Goal: Information Seeking & Learning: Check status

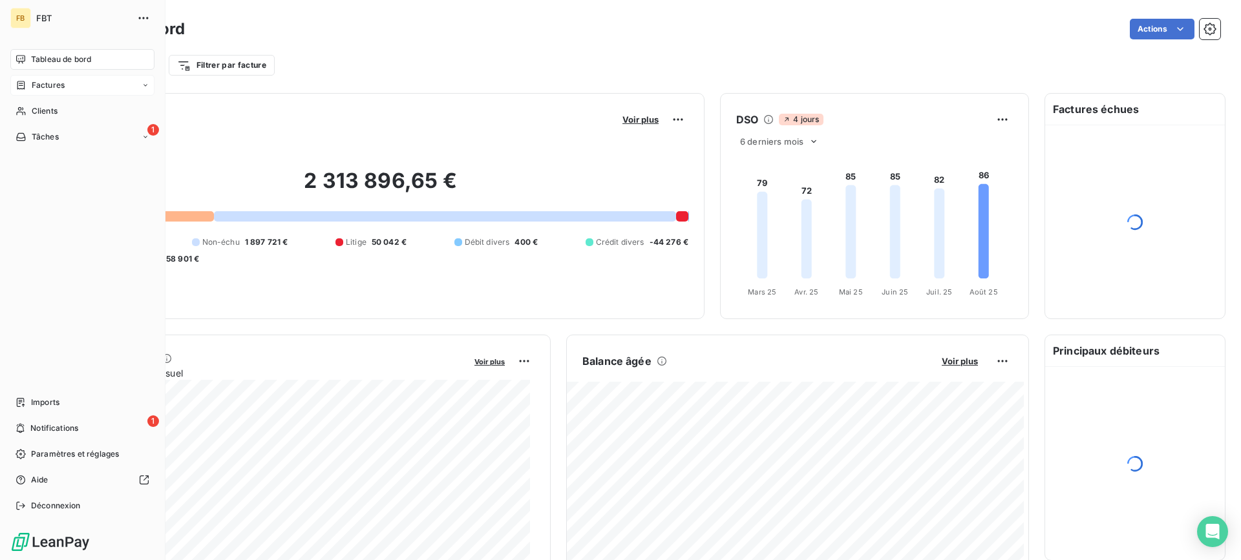
click at [39, 83] on span "Factures" at bounding box center [48, 85] width 33 height 12
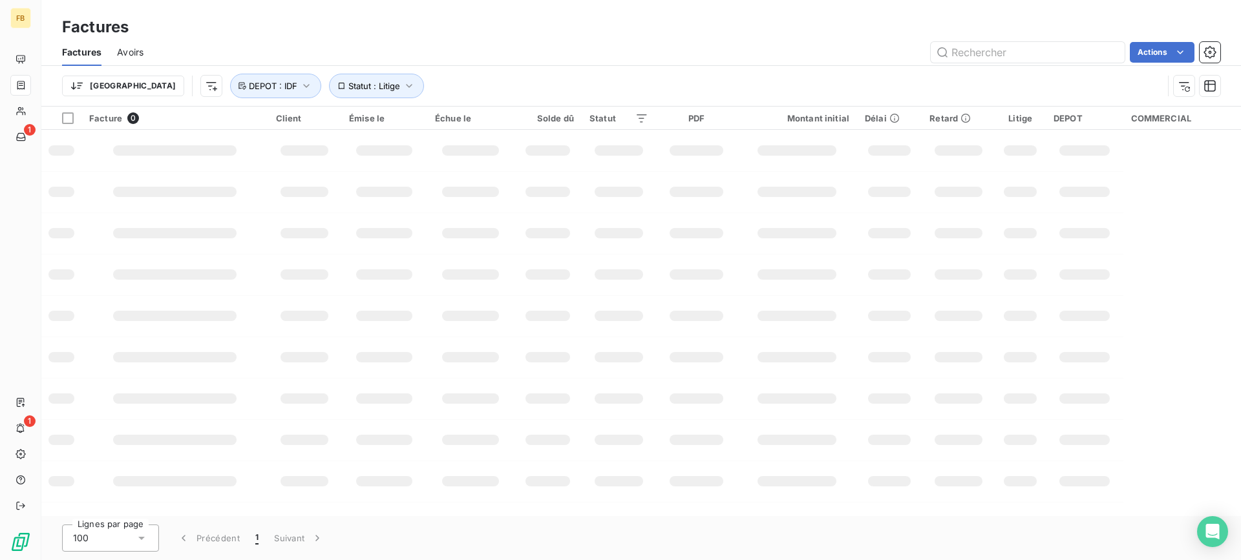
type input "*"
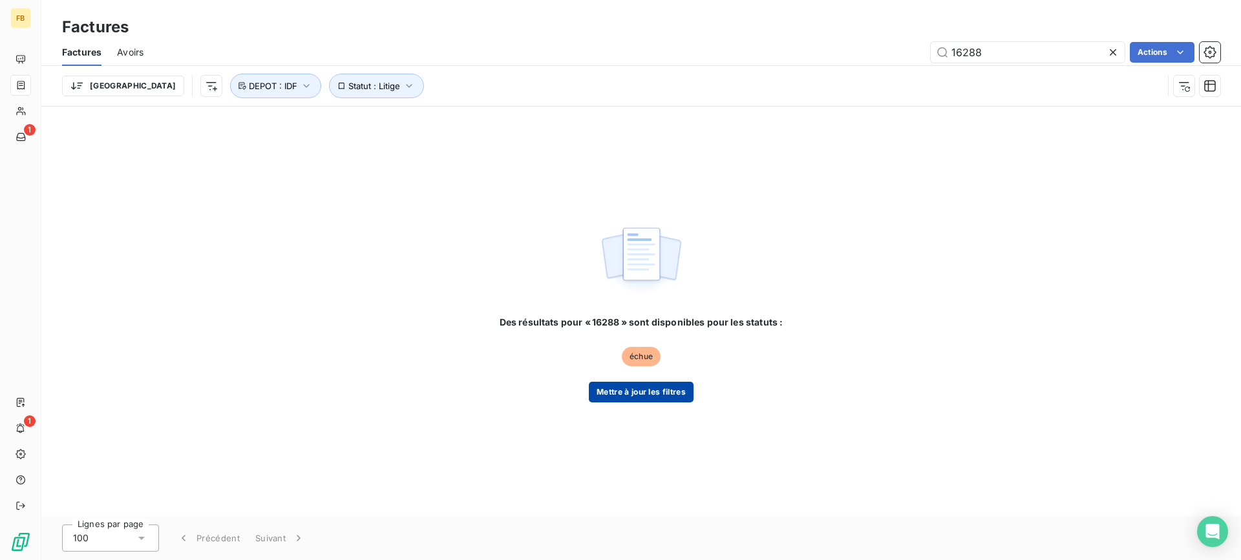
click at [632, 393] on button "Mettre à jour les filtres" at bounding box center [641, 392] width 105 height 21
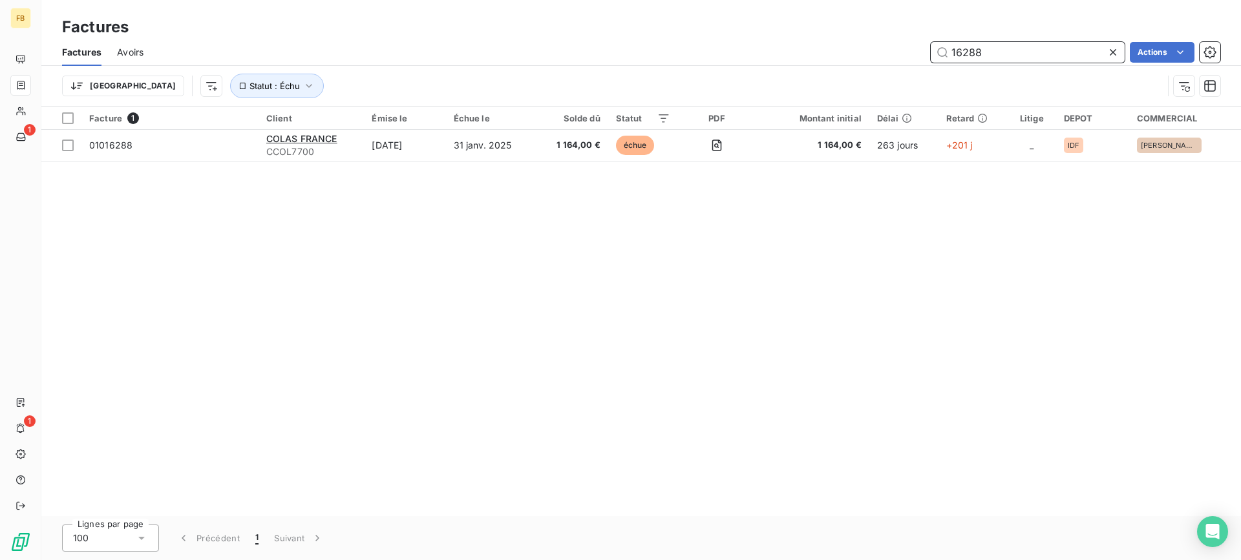
drag, startPoint x: 999, startPoint y: 53, endPoint x: 881, endPoint y: 52, distance: 117.6
click at [867, 52] on div "16288 Actions" at bounding box center [689, 52] width 1061 height 21
drag, startPoint x: 1011, startPoint y: 52, endPoint x: 883, endPoint y: 53, distance: 127.3
click at [883, 53] on div "0053 Actions" at bounding box center [689, 52] width 1061 height 21
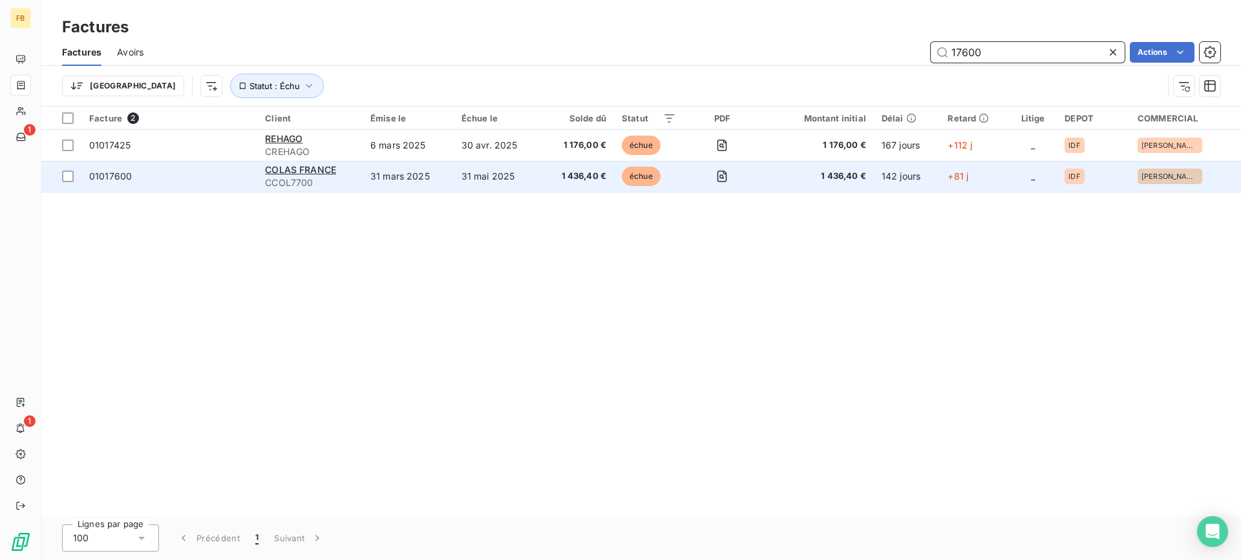
type input "17600"
click at [442, 180] on td "31 mars 2025" at bounding box center [408, 176] width 91 height 31
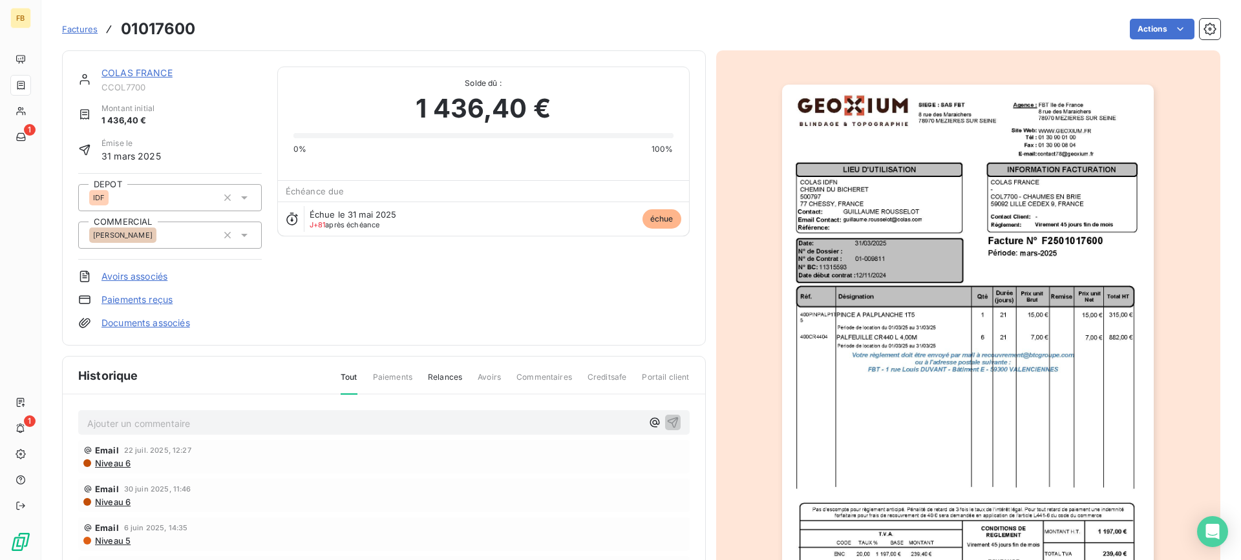
click at [144, 76] on link "COLAS FRANCE" at bounding box center [136, 72] width 71 height 11
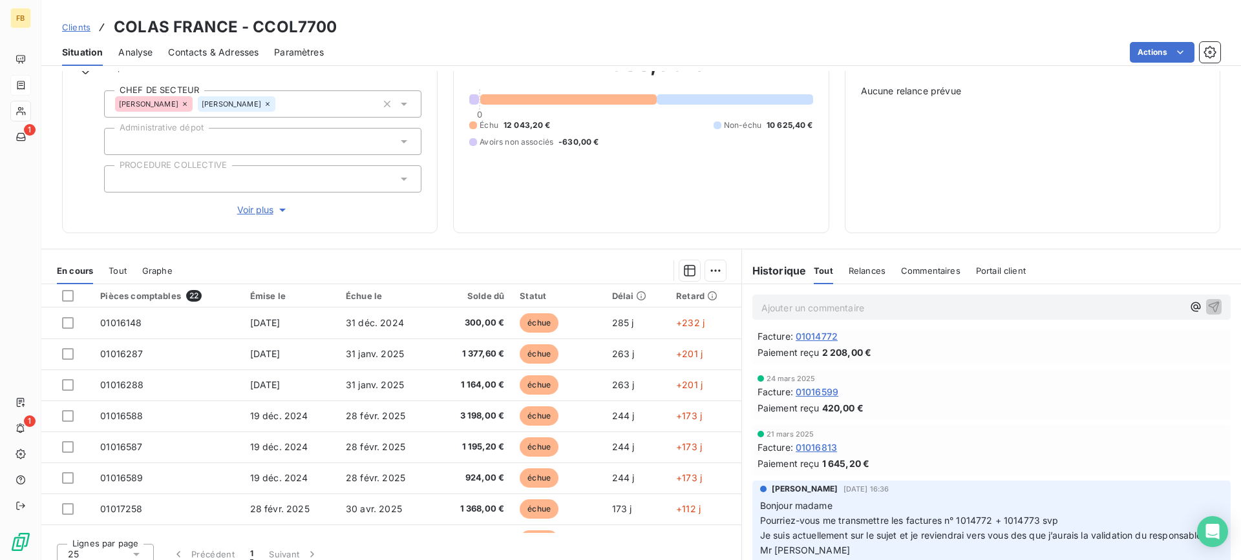
scroll to position [1859, 0]
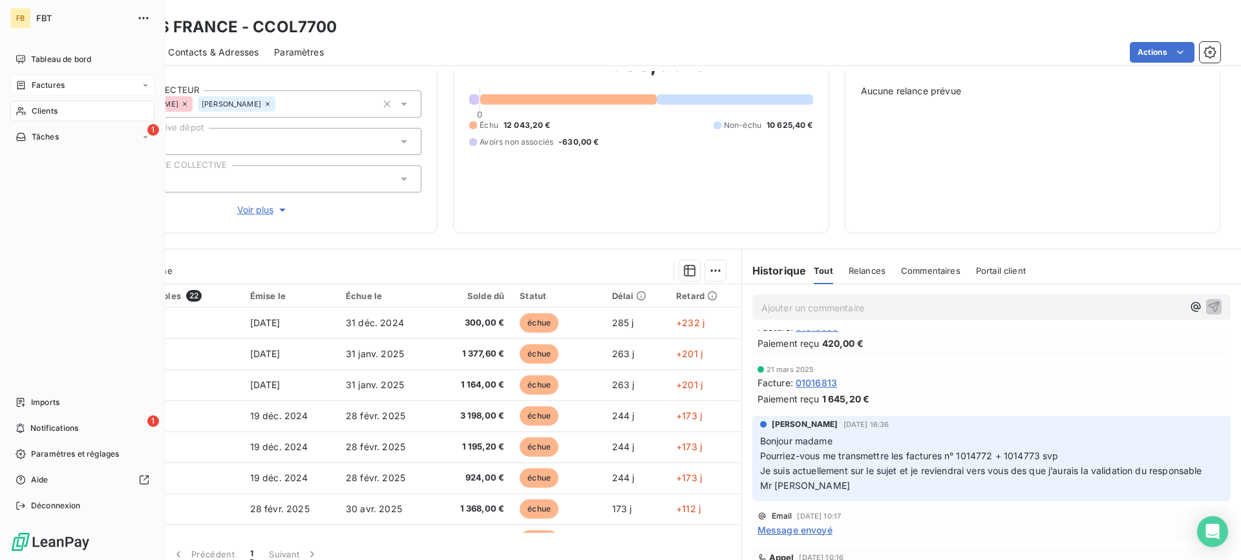
click at [34, 85] on span "Factures" at bounding box center [48, 85] width 33 height 12
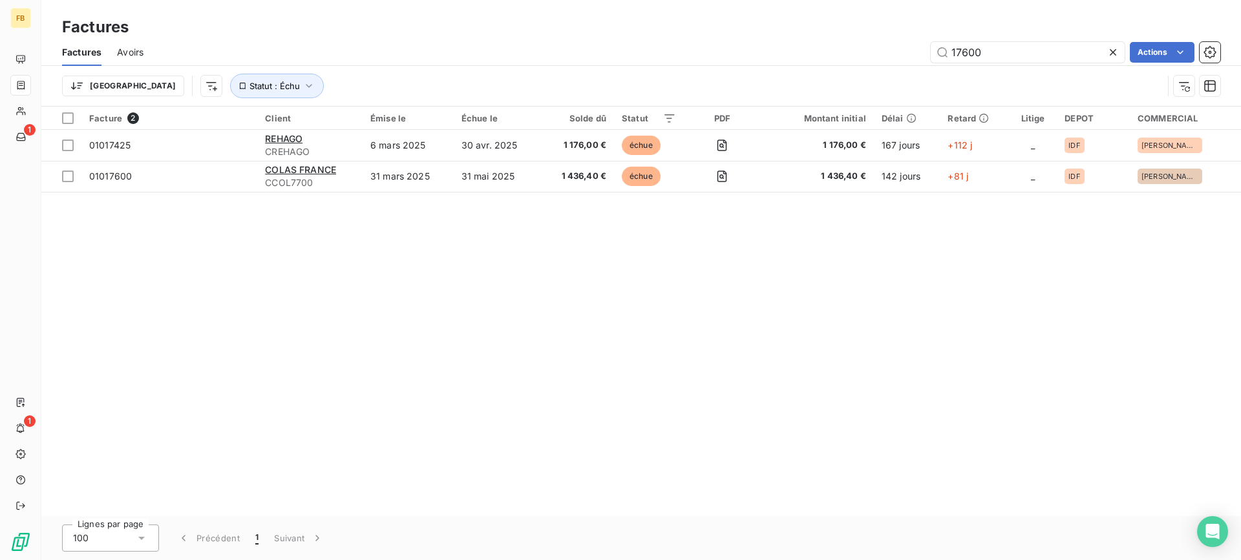
click at [1112, 48] on icon at bounding box center [1112, 52] width 13 height 13
click at [233, 86] on button "Statut : Échu" at bounding box center [277, 86] width 94 height 25
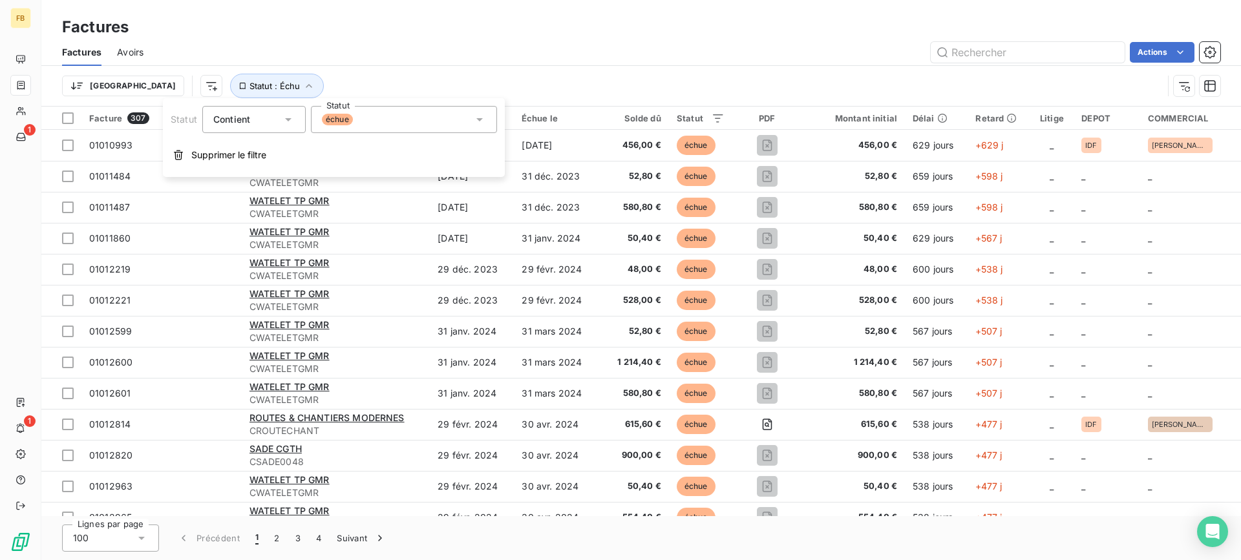
click at [396, 127] on div "échue" at bounding box center [404, 119] width 186 height 27
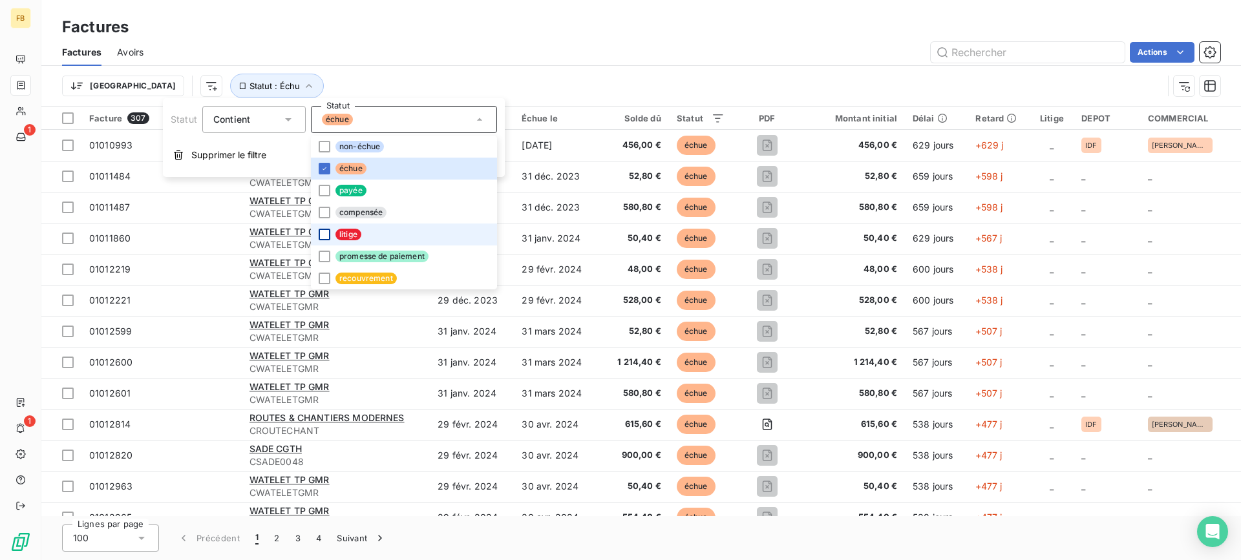
click at [322, 234] on div at bounding box center [325, 235] width 12 height 12
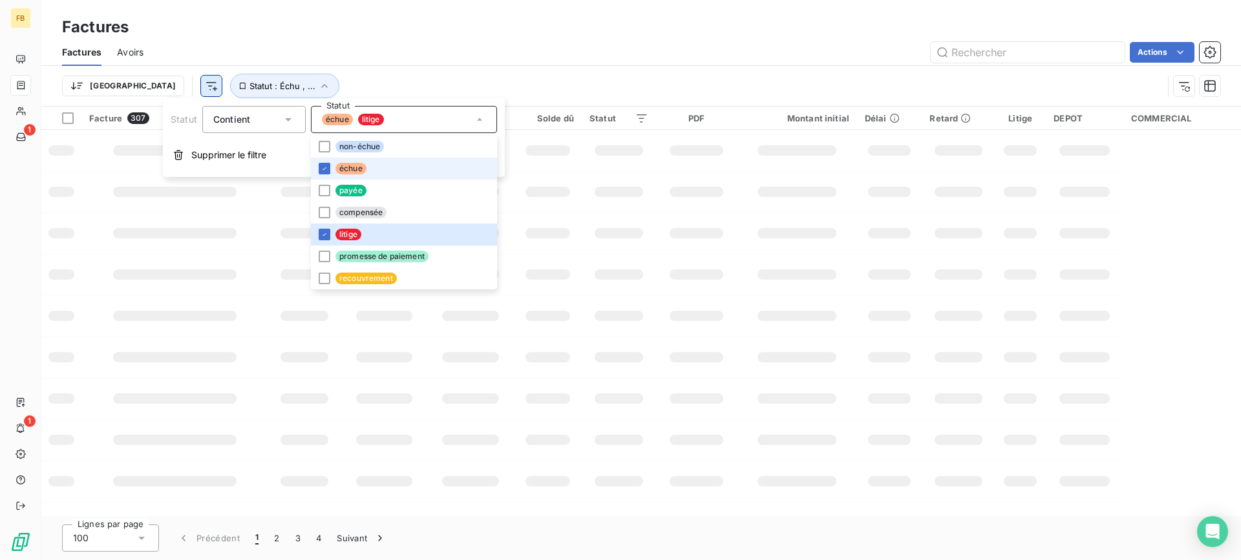
click at [322, 164] on div at bounding box center [325, 169] width 12 height 12
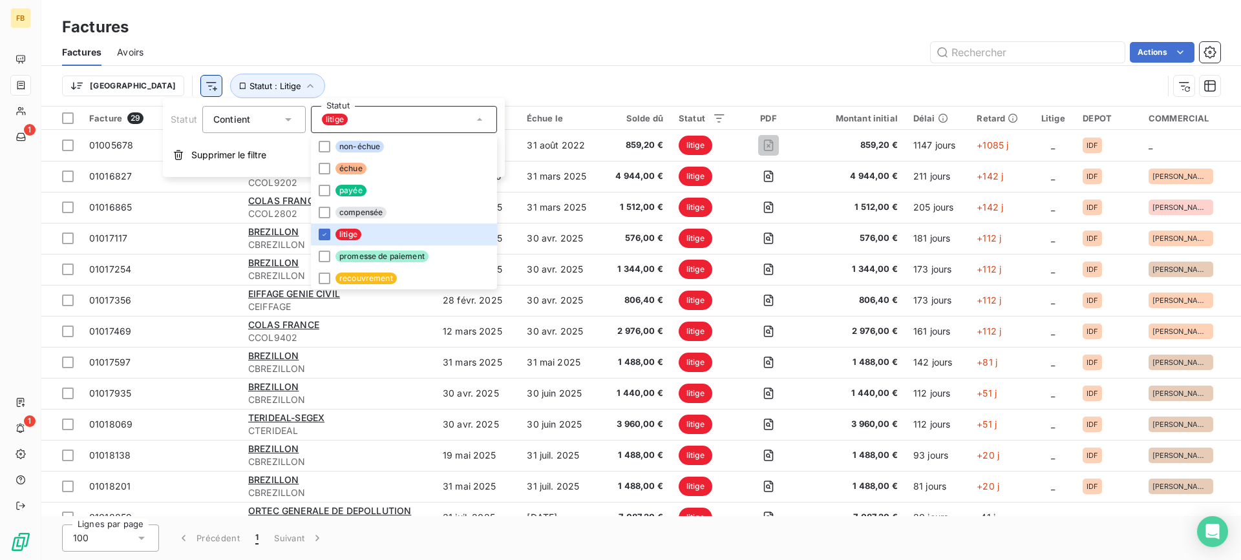
click at [145, 91] on html "FB 1 1 Factures Factures Avoirs Actions Trier Statut : Litige Facture 29 Client…" at bounding box center [620, 280] width 1241 height 560
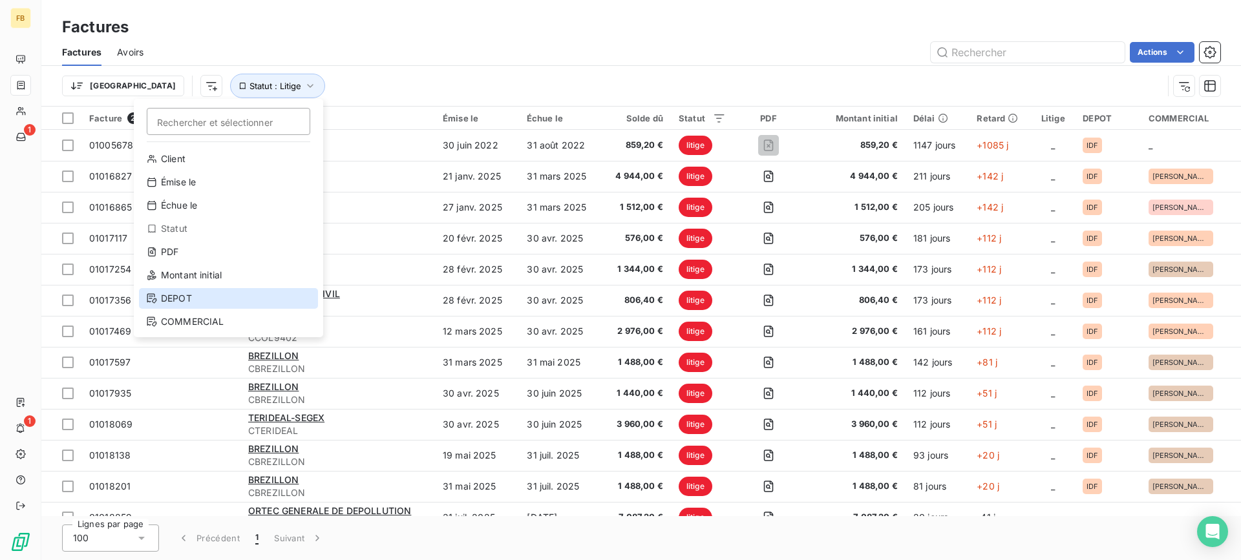
click at [199, 301] on div "DEPOT" at bounding box center [228, 298] width 179 height 21
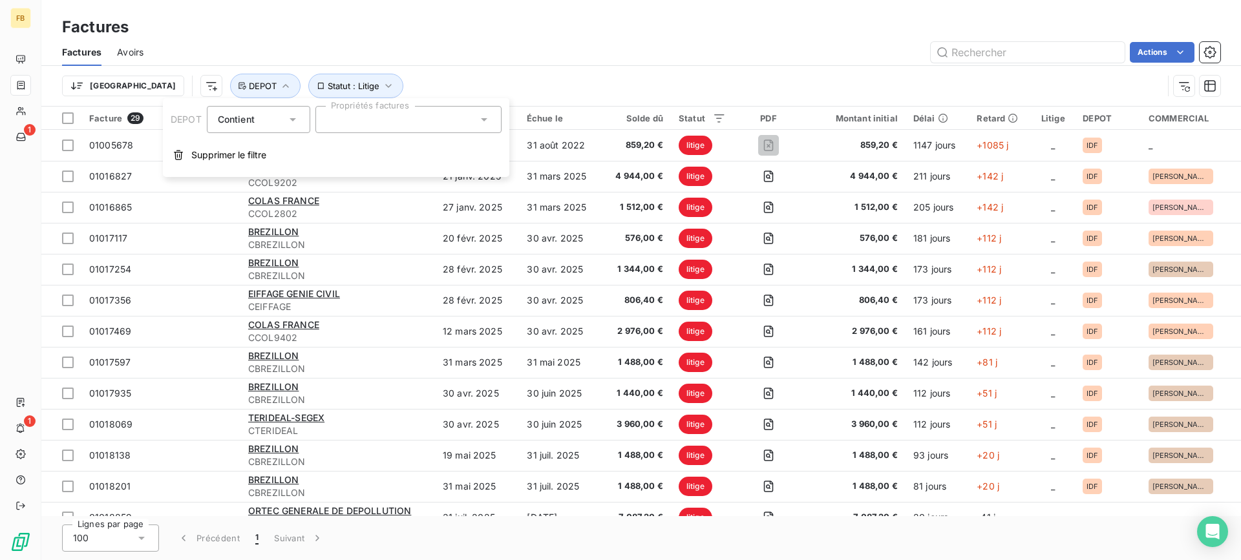
click at [416, 121] on div at bounding box center [408, 119] width 186 height 27
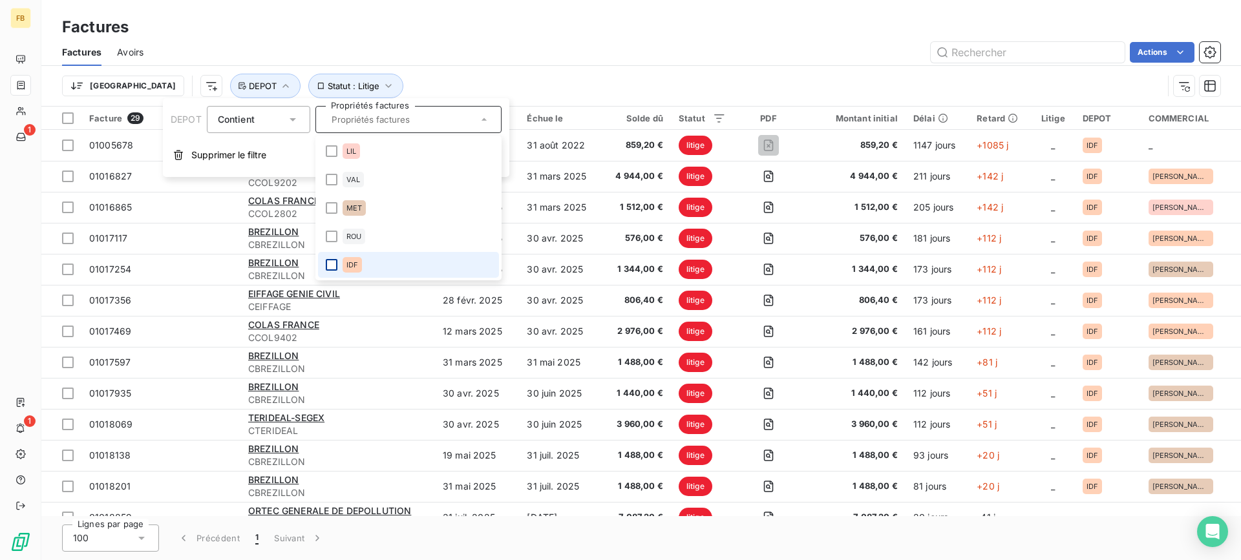
click at [333, 262] on div at bounding box center [332, 265] width 12 height 12
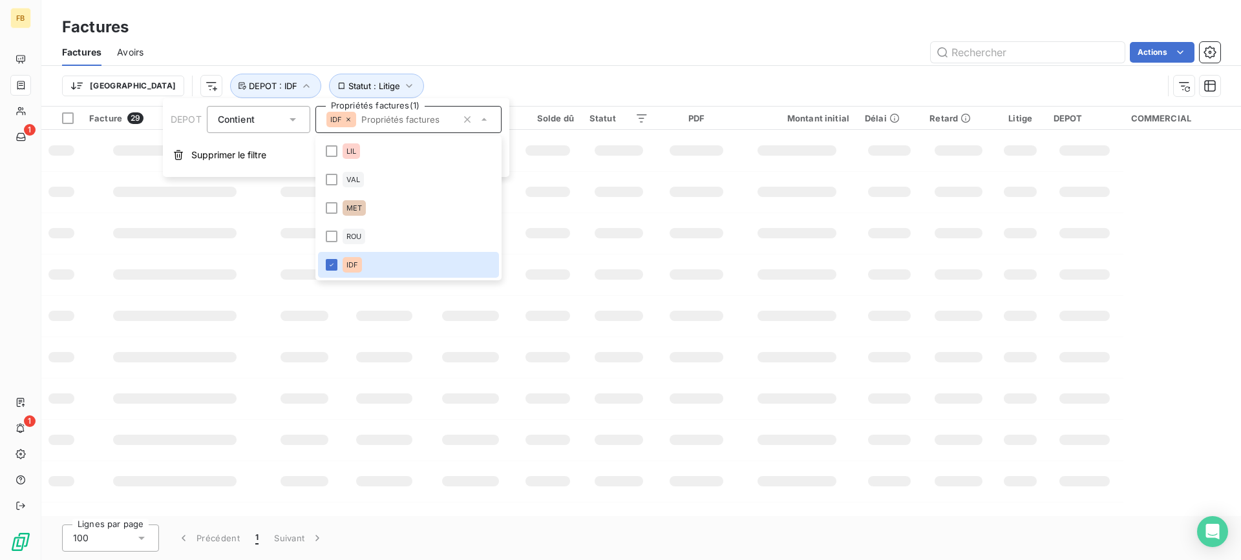
click at [428, 62] on div "Actions" at bounding box center [689, 52] width 1061 height 21
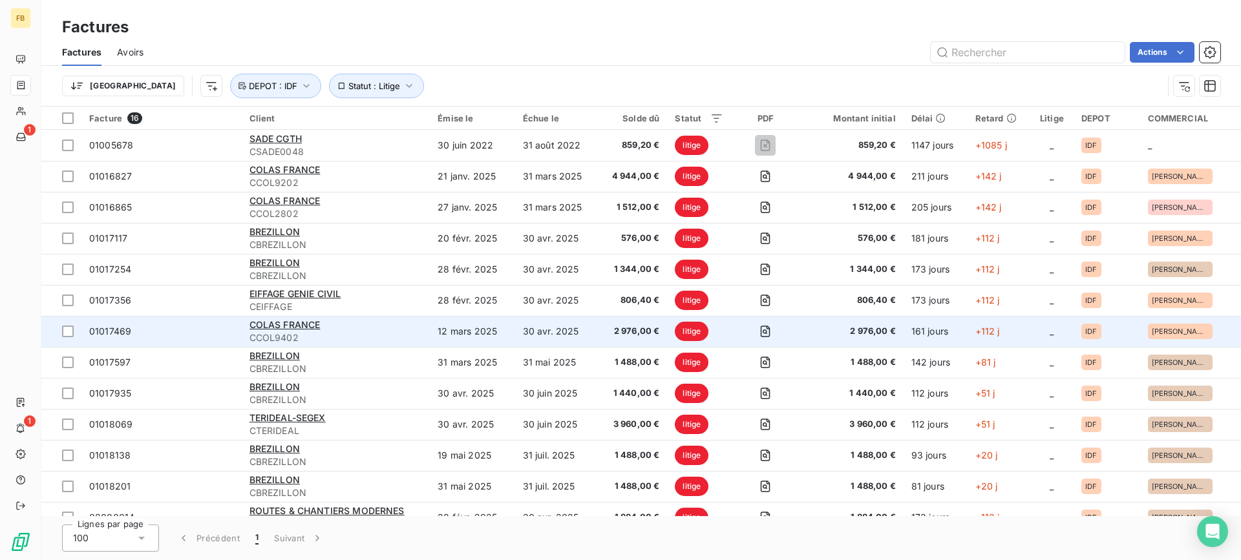
click at [433, 324] on td "12 mars 2025" at bounding box center [472, 331] width 85 height 31
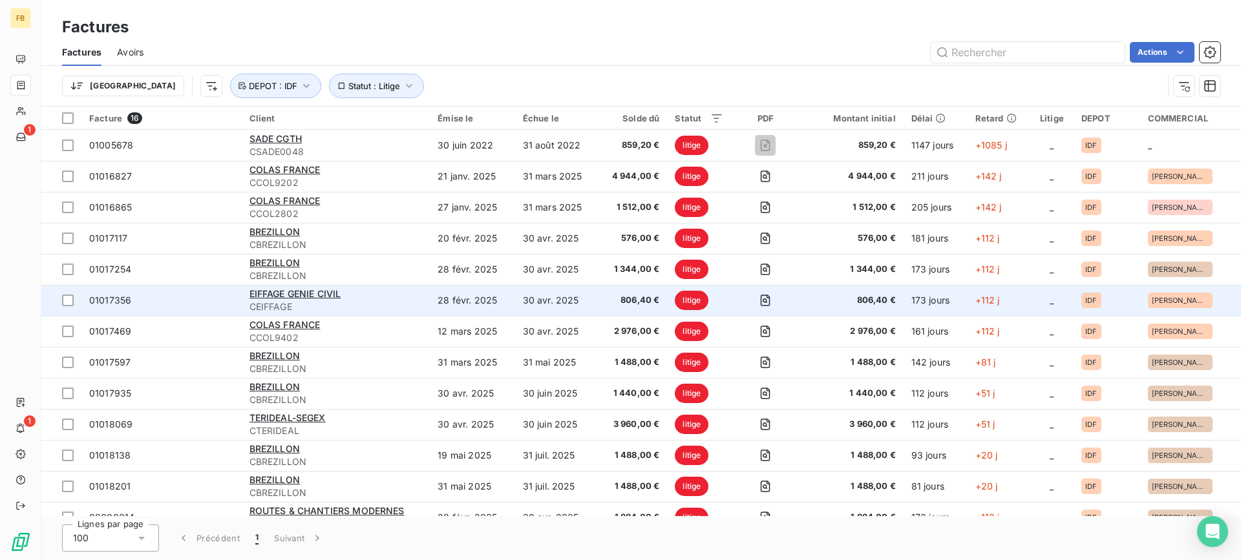
click at [435, 301] on td "28 févr. 2025" at bounding box center [472, 300] width 85 height 31
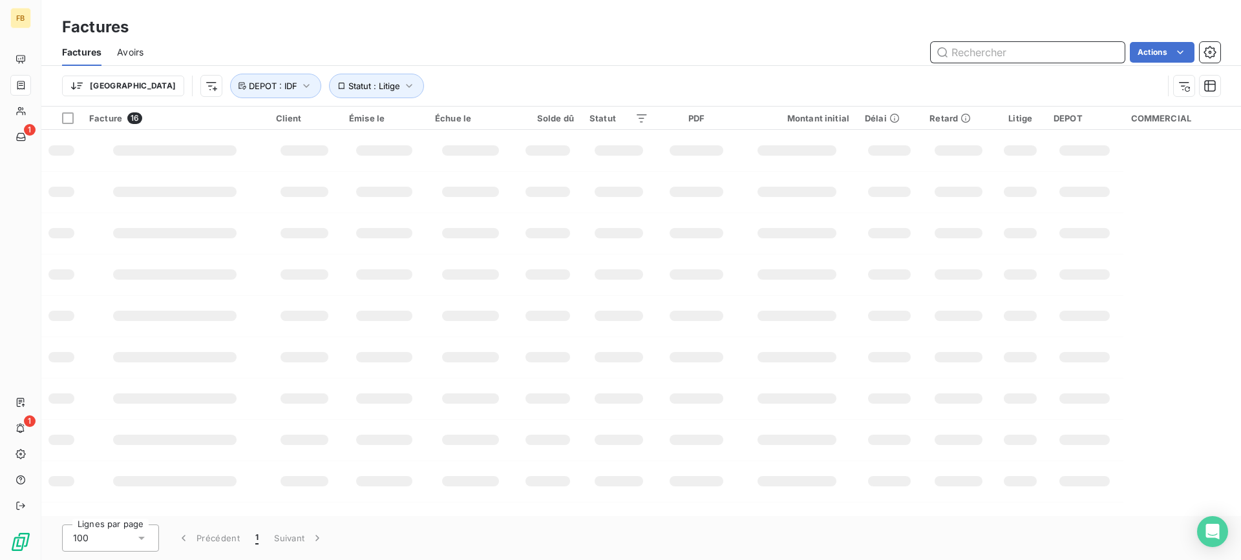
click at [1030, 54] on input "text" at bounding box center [1028, 52] width 194 height 21
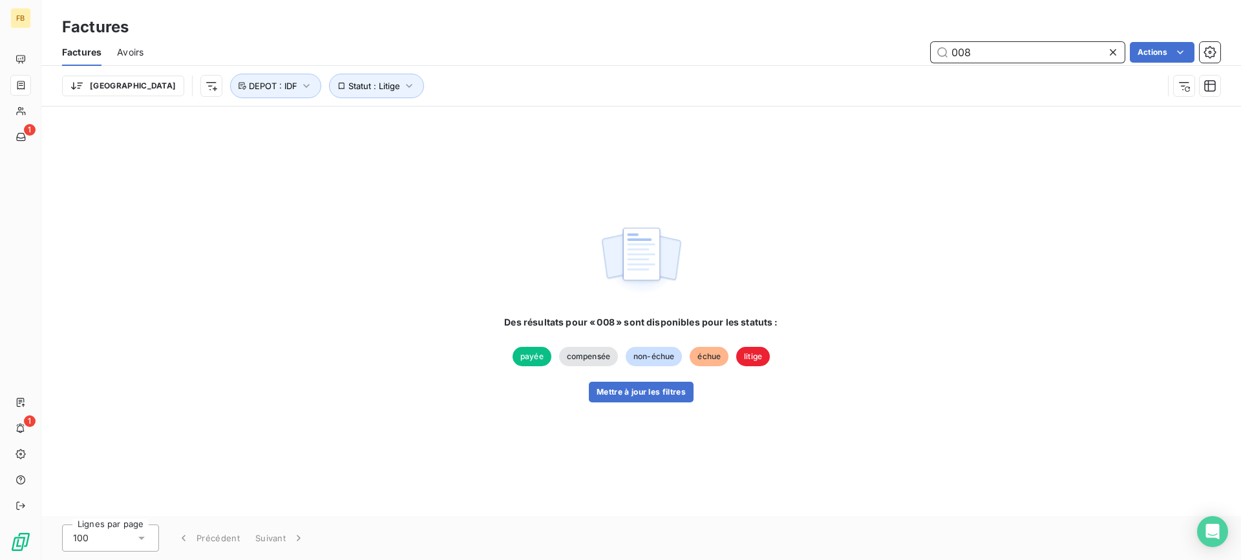
click at [960, 47] on input "008" at bounding box center [1028, 52] width 194 height 21
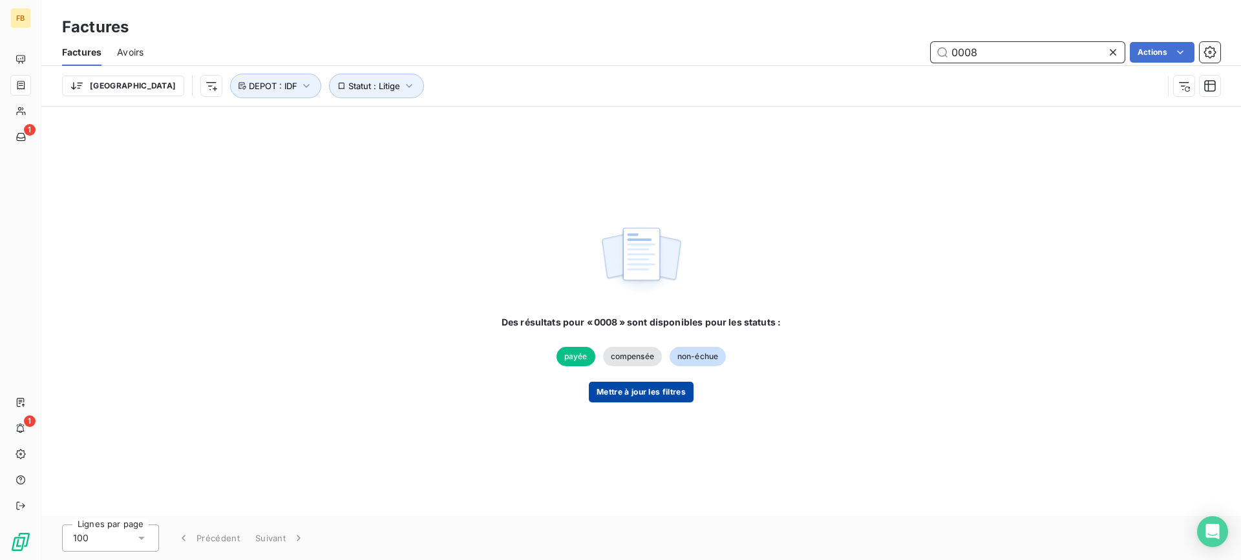
type input "0008"
click at [616, 393] on button "Mettre à jour les filtres" at bounding box center [641, 392] width 105 height 21
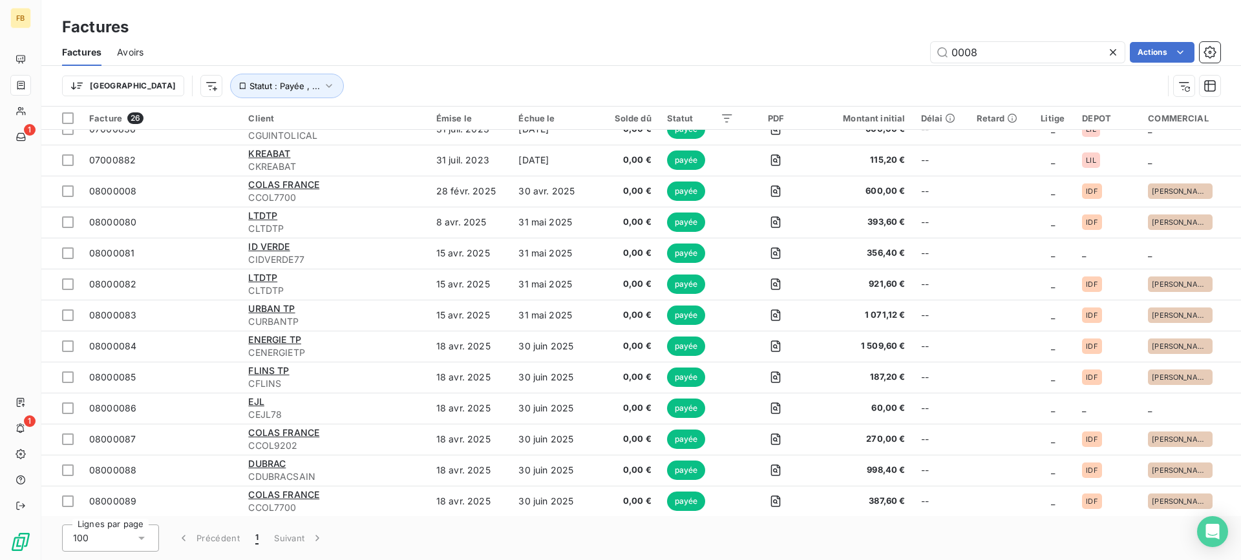
scroll to position [421, 0]
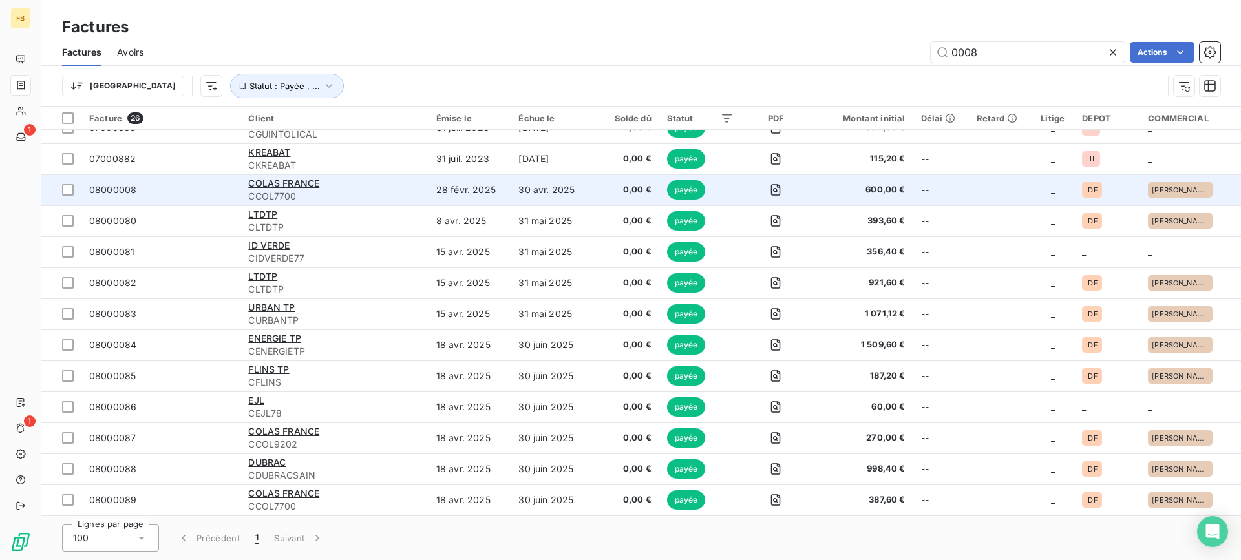
click at [467, 195] on td "28 févr. 2025" at bounding box center [469, 189] width 83 height 31
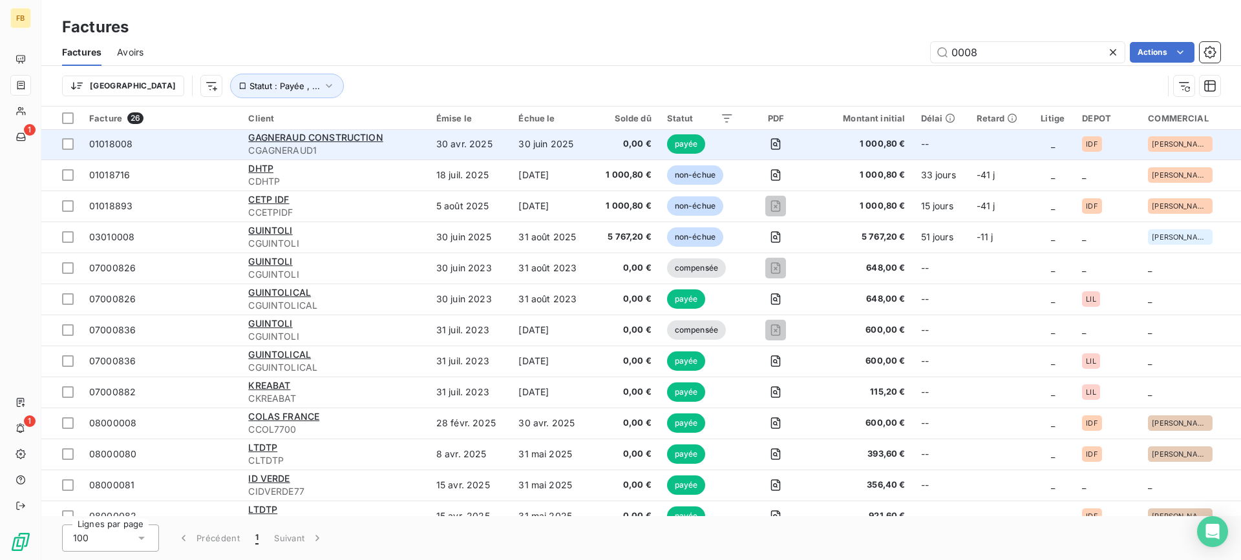
scroll to position [194, 0]
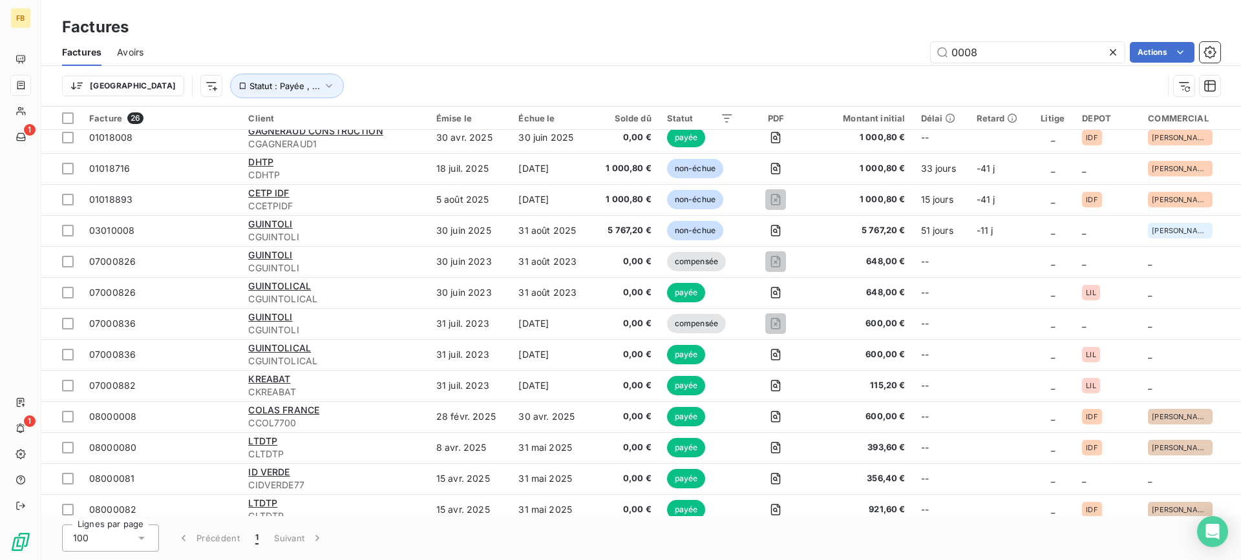
click at [1108, 47] on icon at bounding box center [1112, 52] width 13 height 13
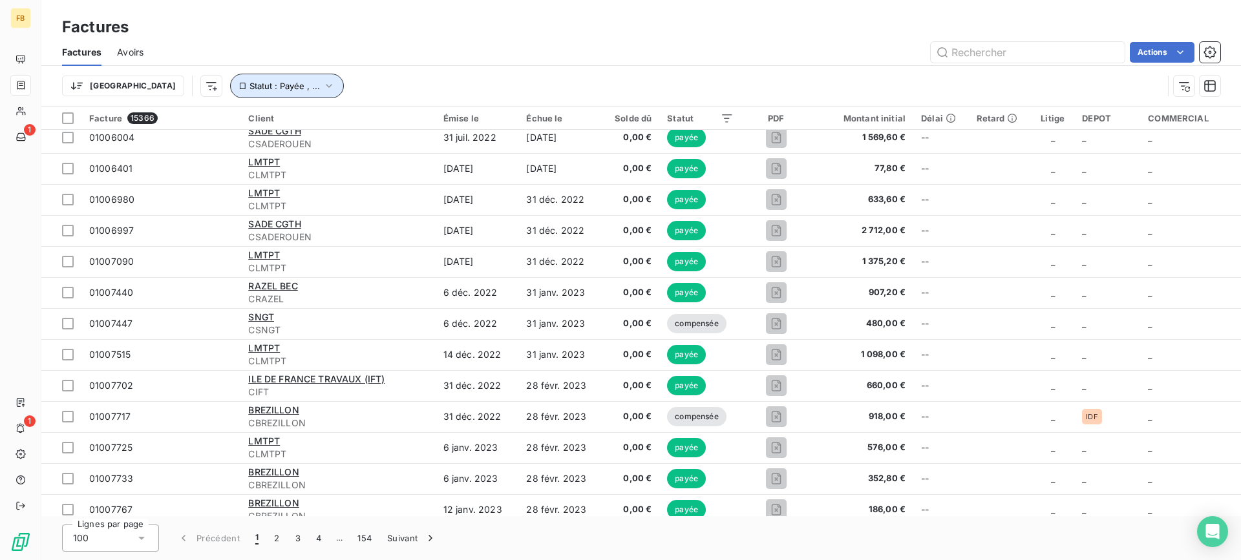
click at [230, 92] on button "Statut : Payée , ..." at bounding box center [287, 86] width 114 height 25
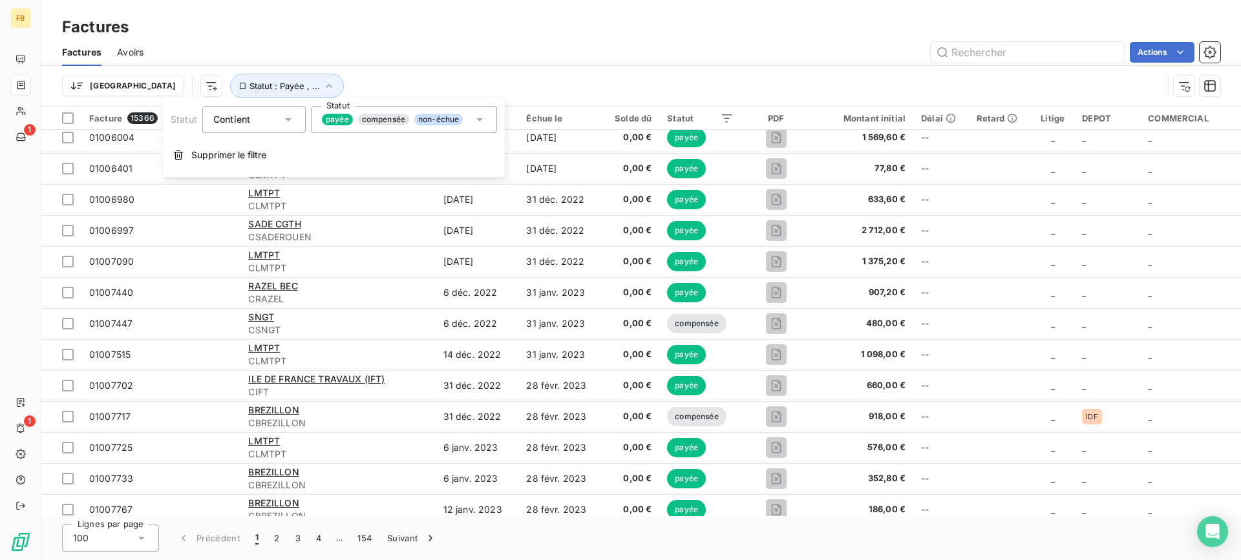
click at [358, 125] on div "payée compensée non-échue" at bounding box center [392, 120] width 141 height 12
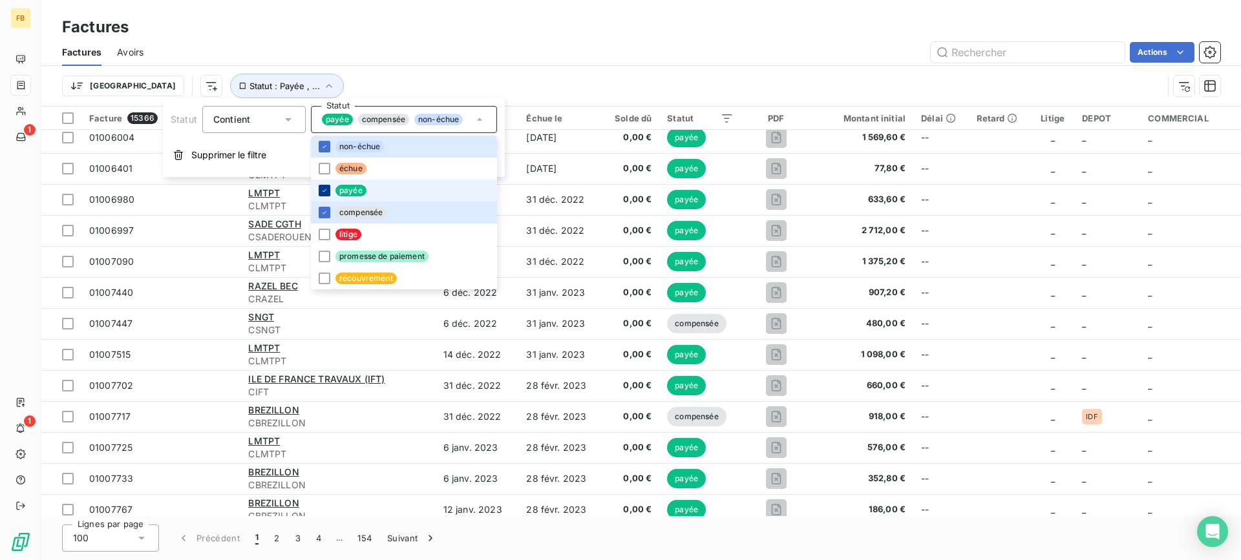
click at [325, 187] on icon at bounding box center [325, 191] width 8 height 8
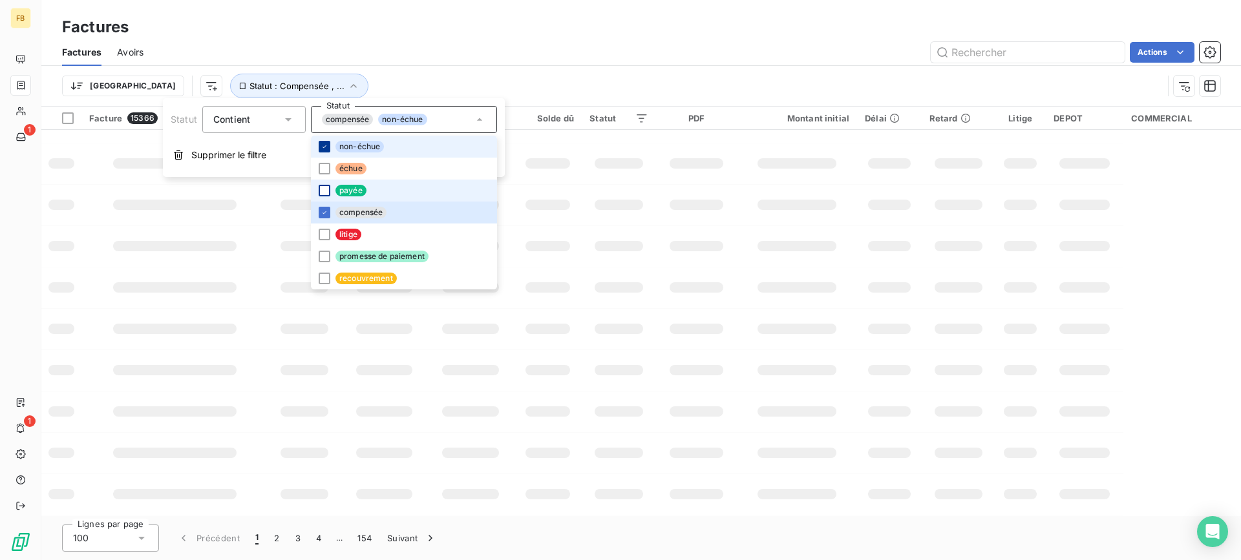
drag, startPoint x: 328, startPoint y: 211, endPoint x: 326, endPoint y: 151, distance: 60.1
click at [328, 211] on div at bounding box center [325, 213] width 12 height 12
click at [326, 145] on icon at bounding box center [325, 147] width 8 height 8
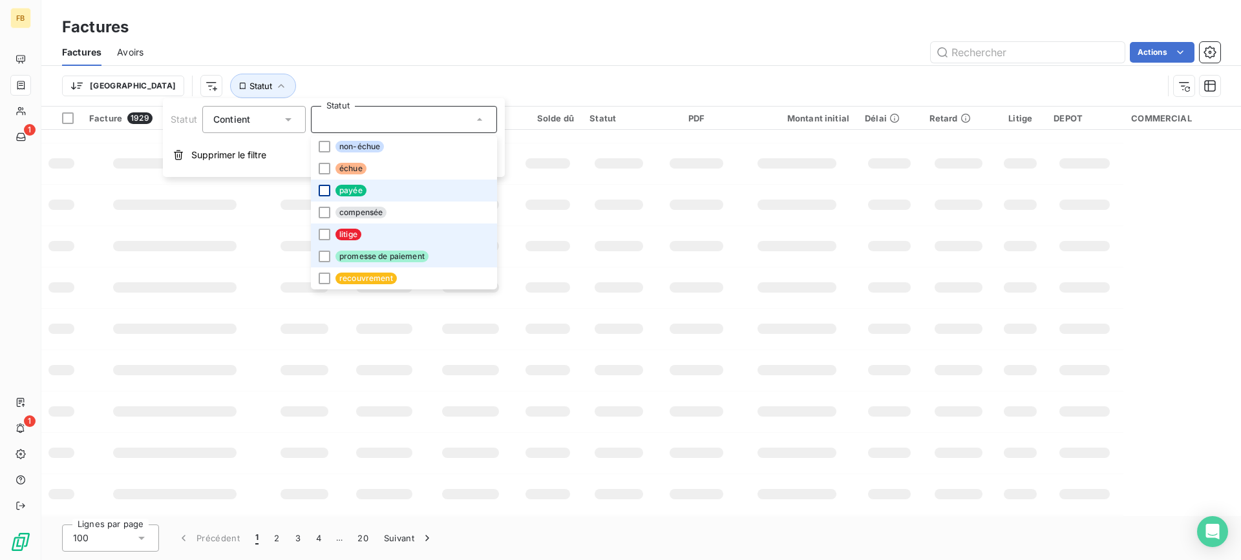
click at [326, 242] on li "litige" at bounding box center [404, 235] width 186 height 22
click at [326, 231] on icon at bounding box center [325, 235] width 8 height 8
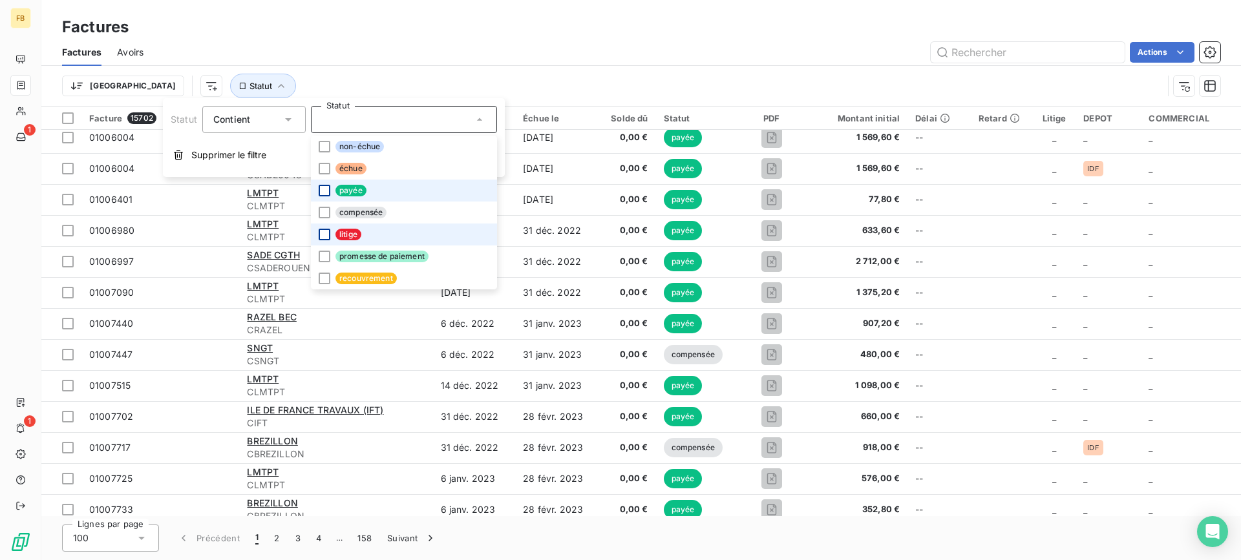
click at [326, 236] on div at bounding box center [325, 235] width 12 height 12
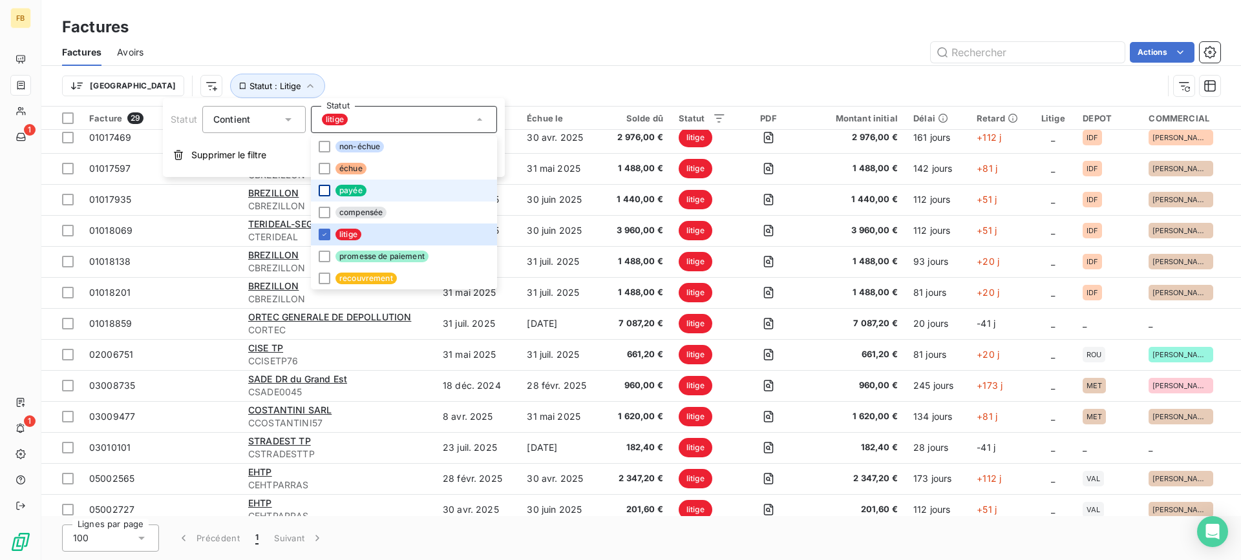
click at [156, 84] on div "Trier Statut : Litige" at bounding box center [612, 86] width 1101 height 25
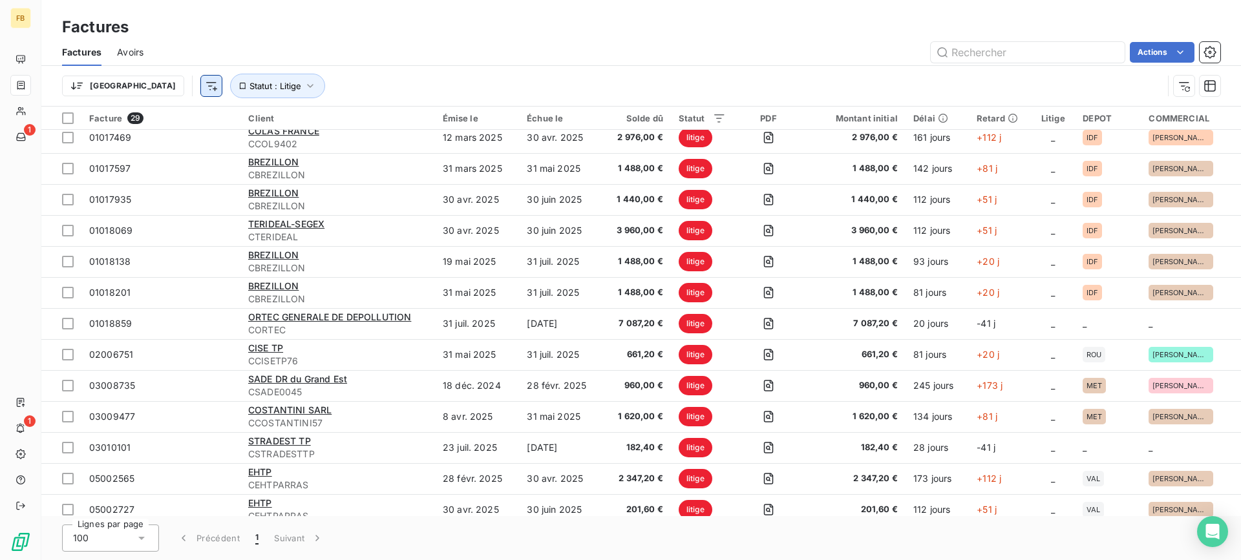
click at [151, 85] on html "FB 1 1 Factures Factures Avoirs Actions Trier Statut : Litige Facture 29 Client…" at bounding box center [620, 280] width 1241 height 560
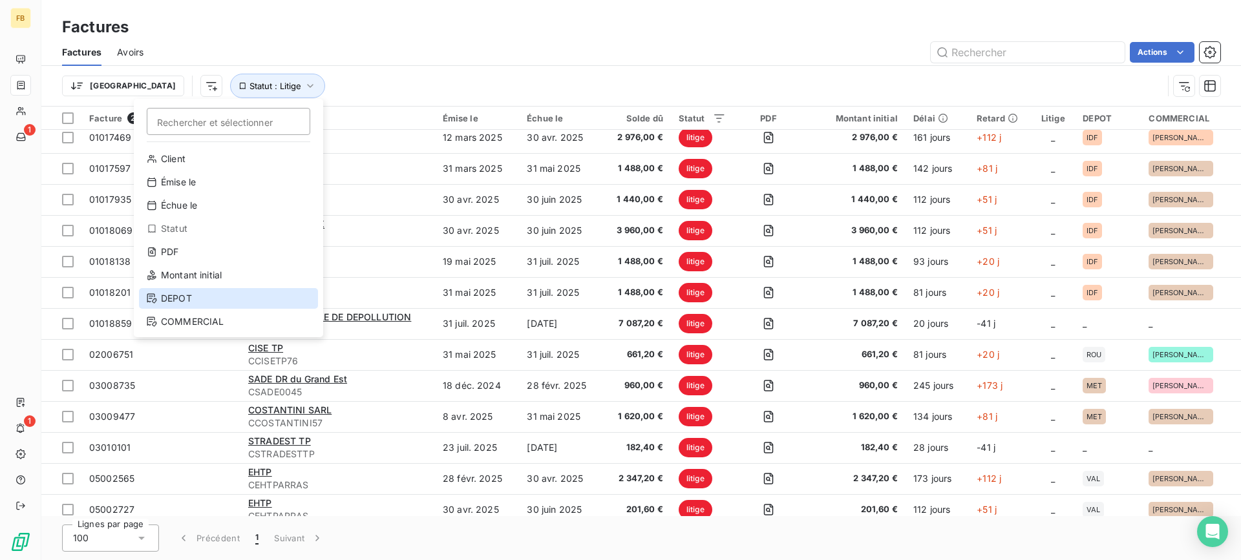
click at [231, 290] on div "DEPOT" at bounding box center [228, 298] width 179 height 21
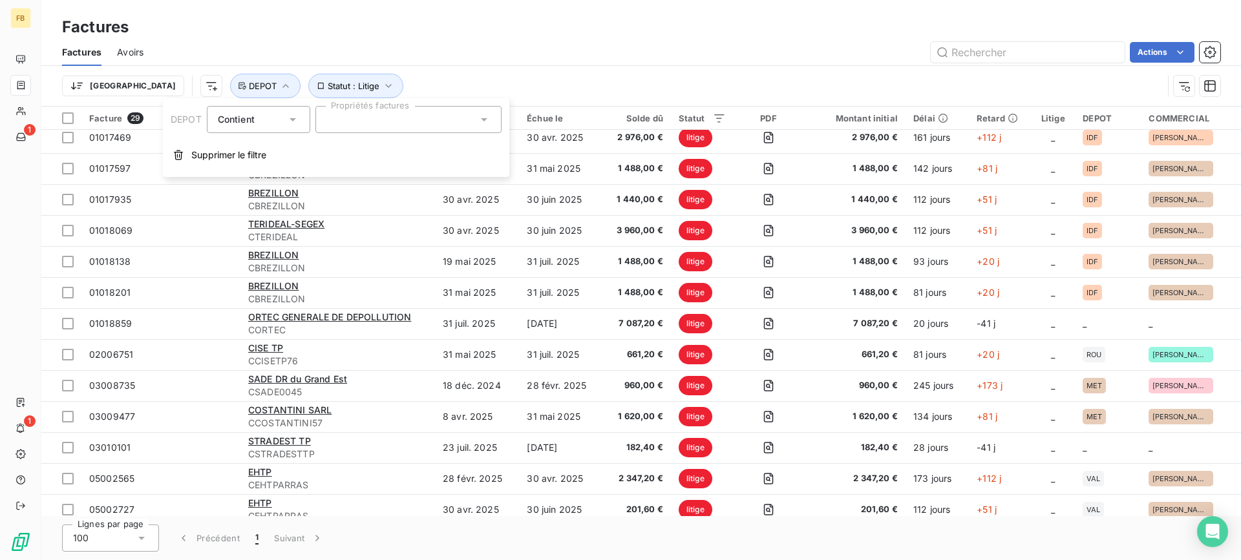
click at [396, 123] on div at bounding box center [408, 119] width 186 height 27
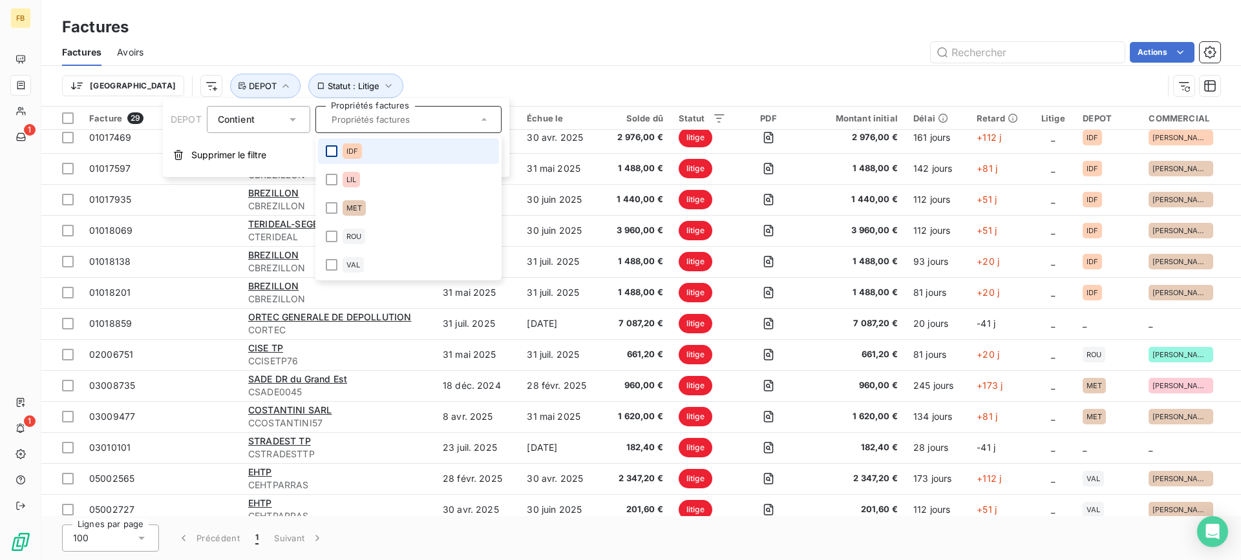
click at [327, 154] on div at bounding box center [332, 151] width 12 height 12
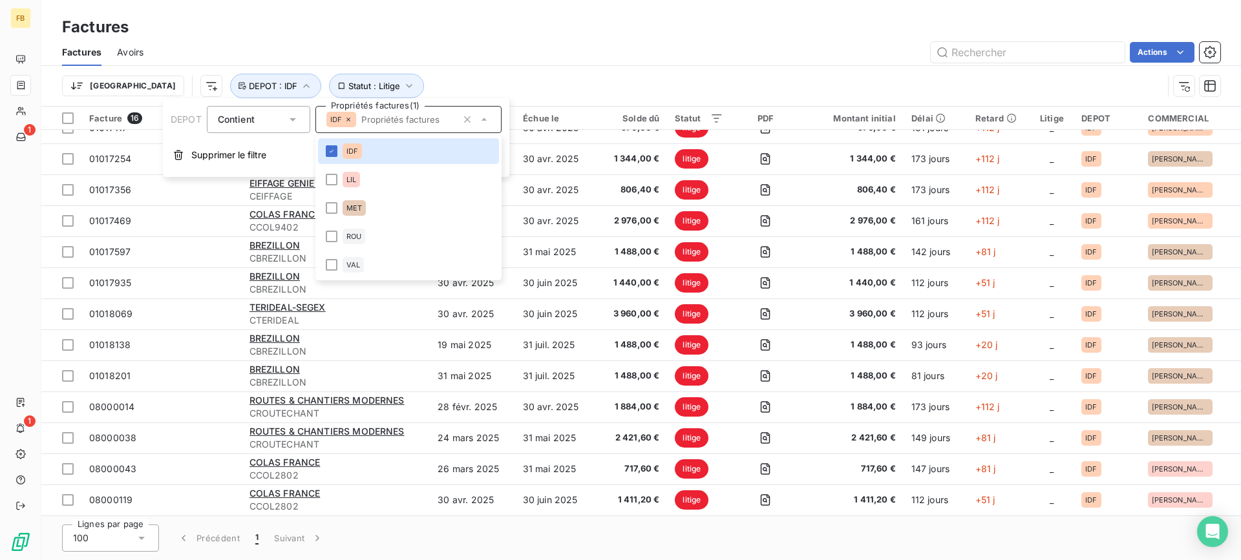
scroll to position [111, 0]
click at [535, 46] on div "Actions" at bounding box center [689, 52] width 1061 height 21
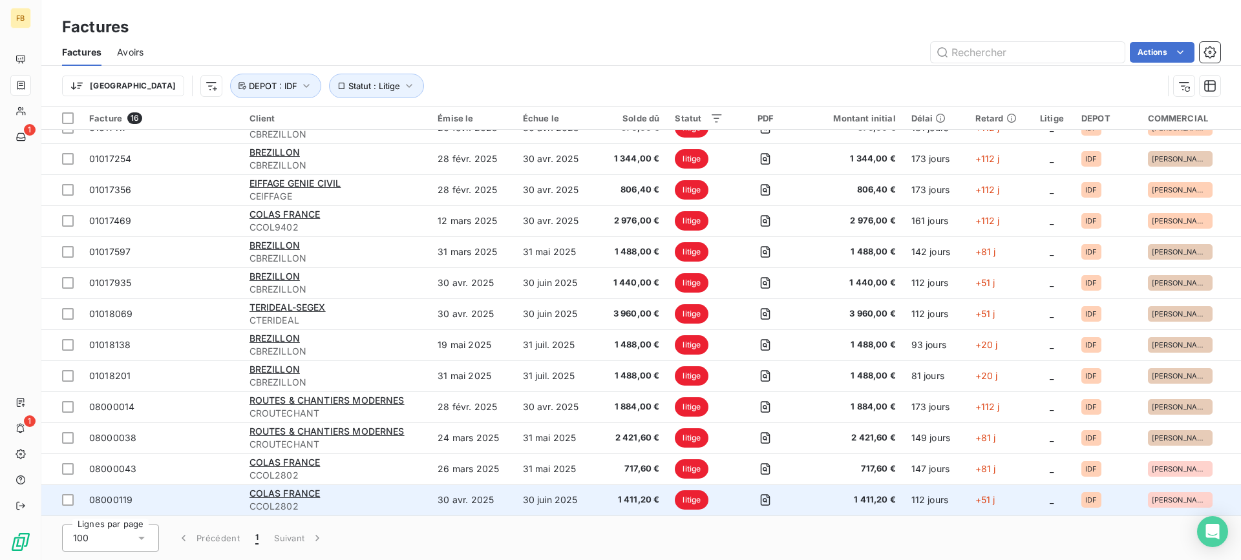
click at [340, 491] on div "COLAS FRANCE" at bounding box center [335, 493] width 173 height 13
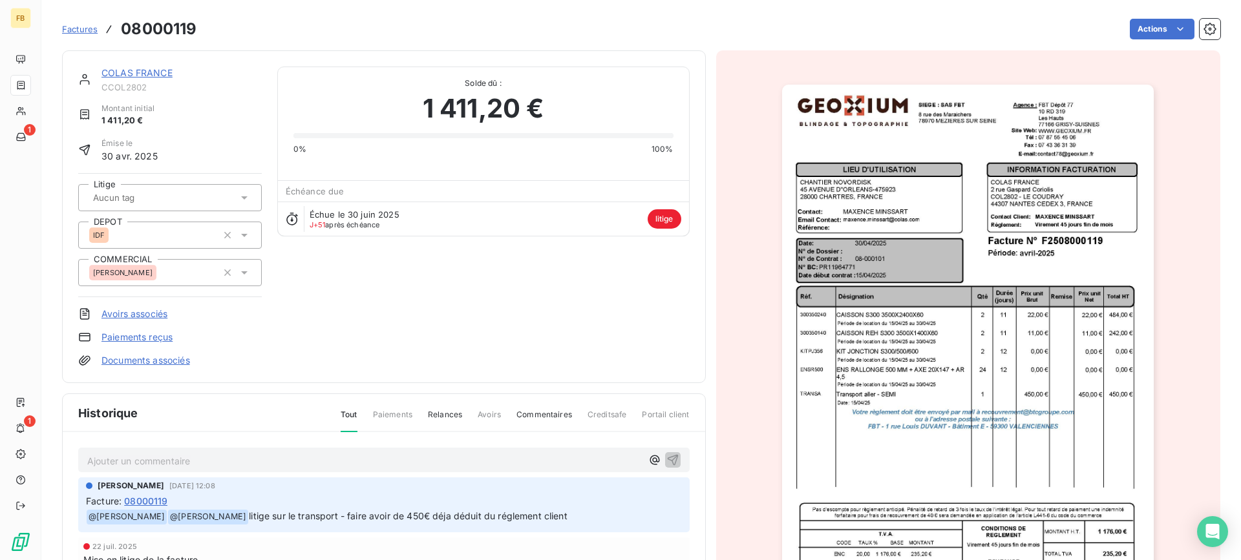
click at [130, 70] on link "COLAS FRANCE" at bounding box center [136, 72] width 71 height 11
click at [648, 461] on icon "button" at bounding box center [654, 460] width 13 height 13
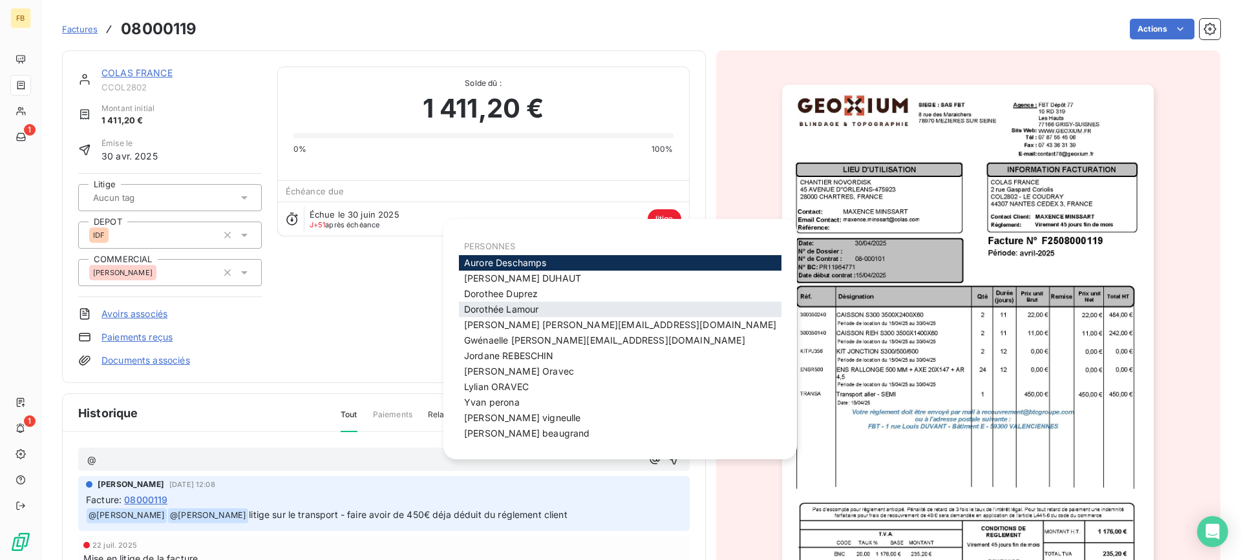
click at [526, 304] on span "[PERSON_NAME]" at bounding box center [501, 309] width 74 height 11
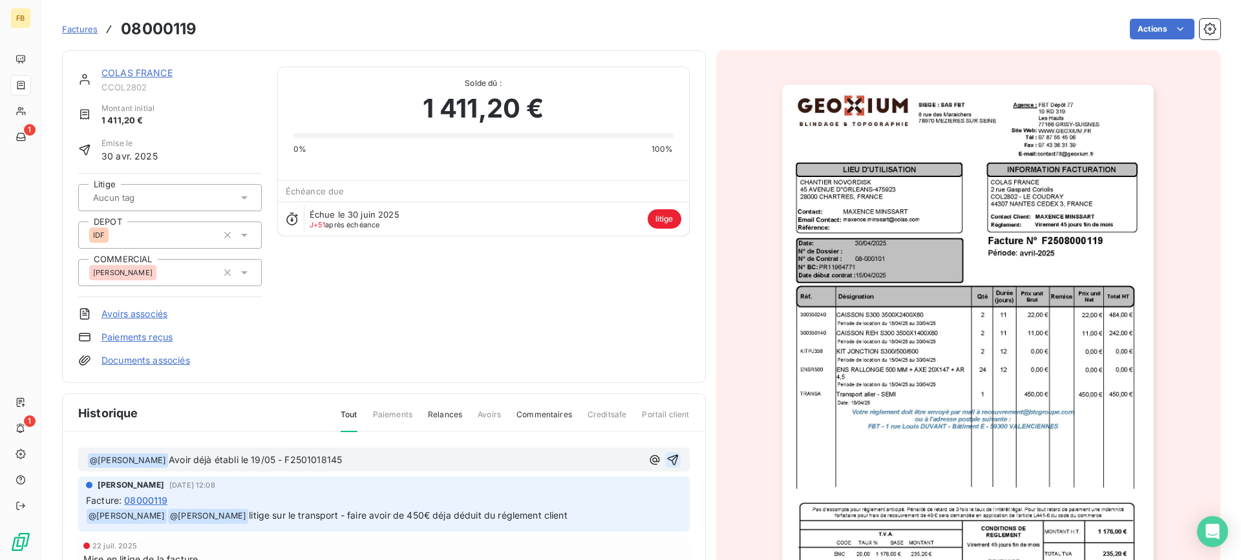
click at [667, 455] on icon "button" at bounding box center [672, 459] width 11 height 11
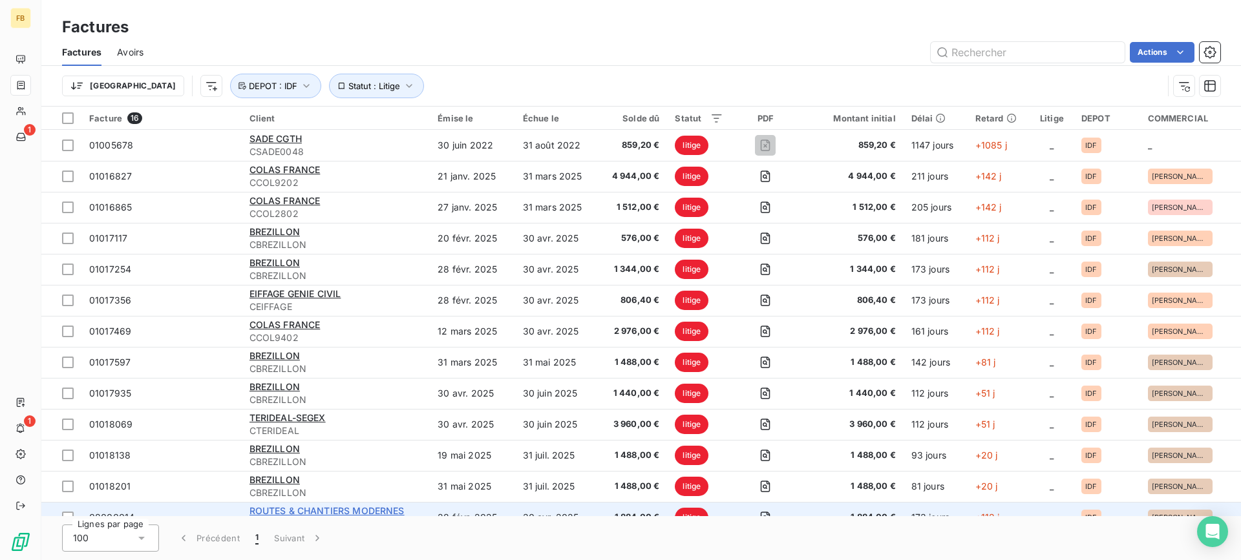
scroll to position [111, 0]
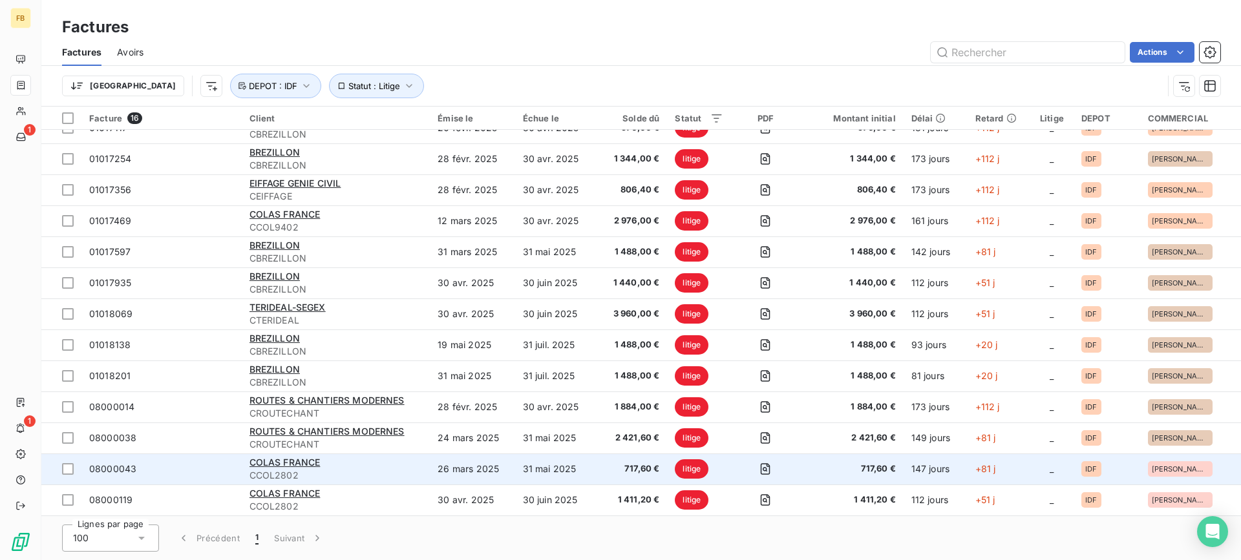
click at [371, 470] on span "CCOL2802" at bounding box center [335, 475] width 173 height 13
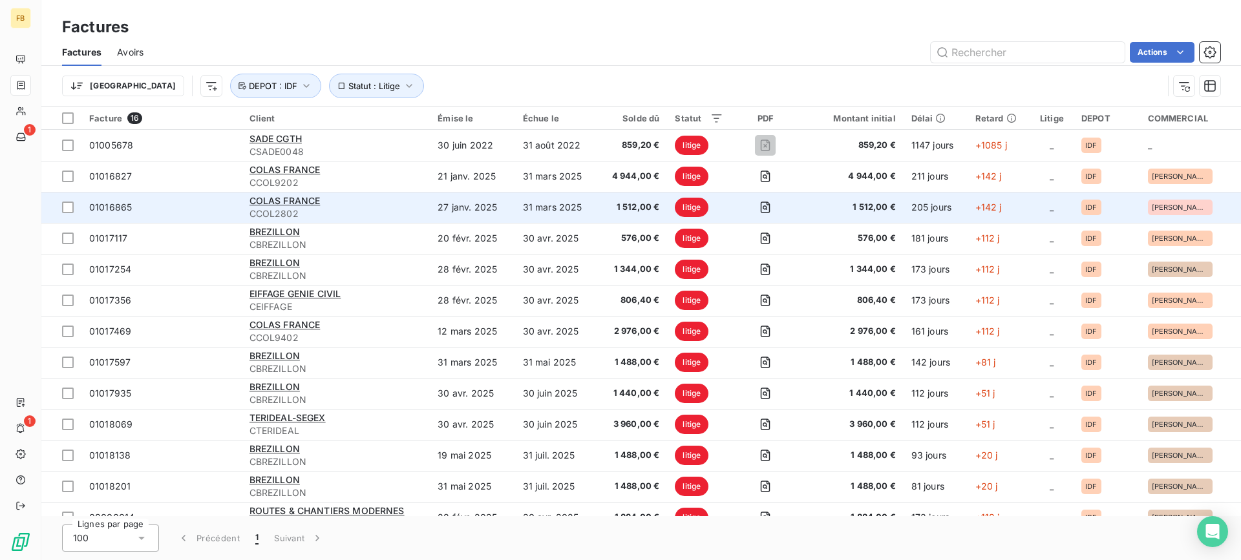
click at [366, 215] on span "CCOL2802" at bounding box center [335, 213] width 173 height 13
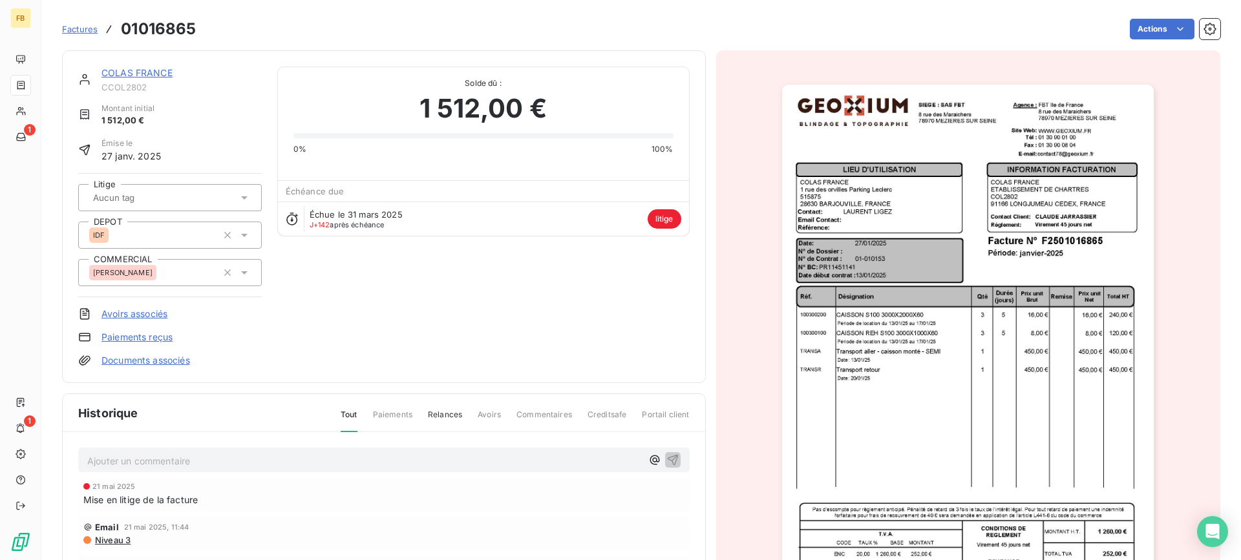
click at [911, 379] on img "button" at bounding box center [968, 348] width 372 height 526
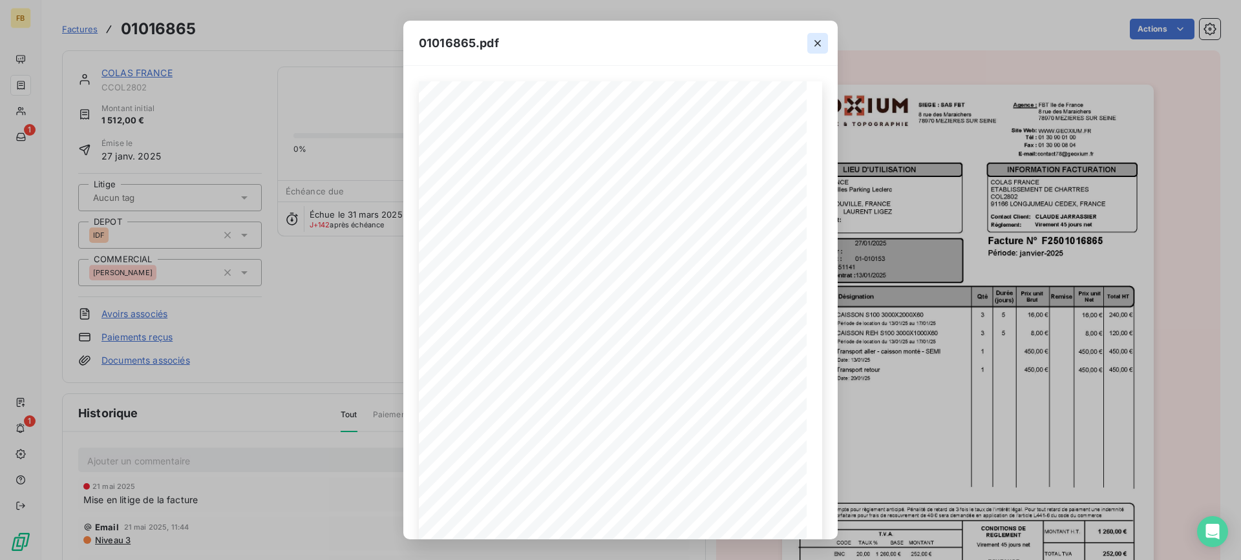
click at [812, 48] on icon "button" at bounding box center [817, 43] width 13 height 13
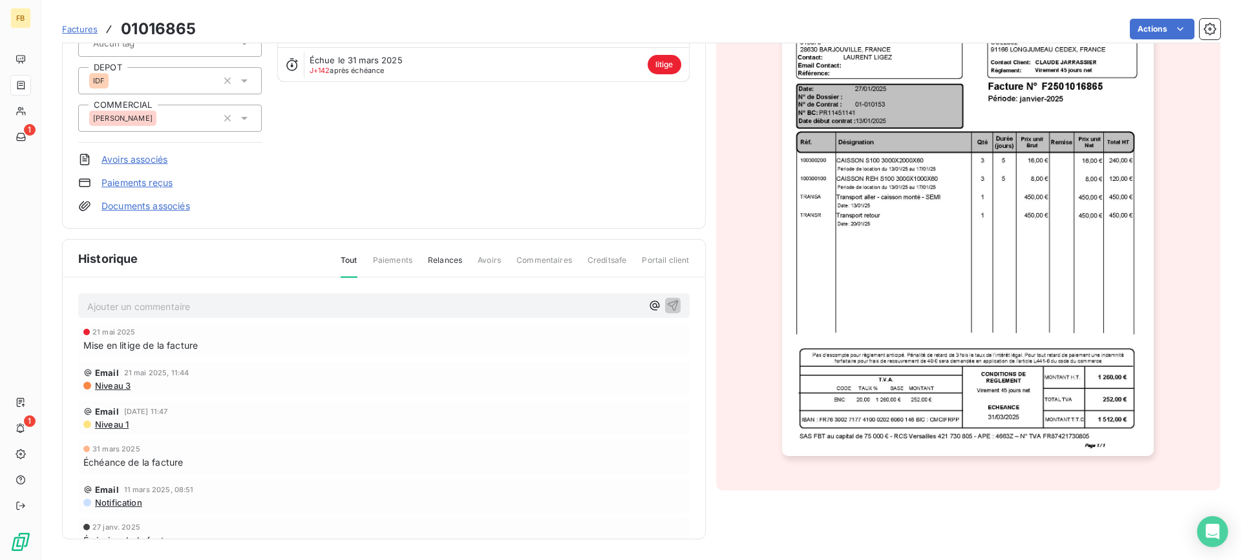
scroll to position [26, 0]
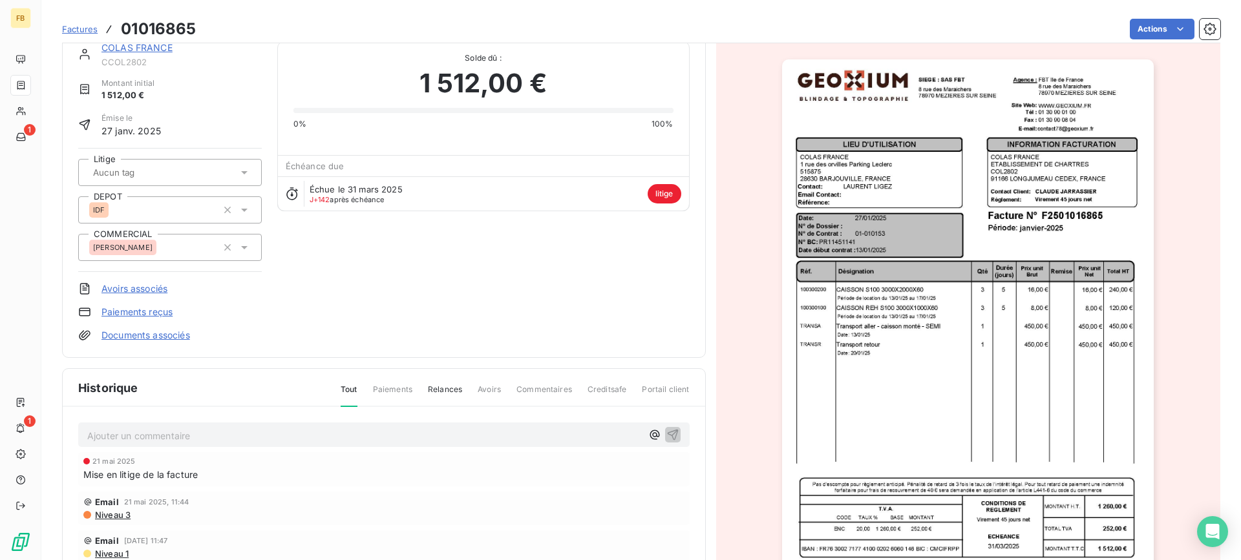
drag, startPoint x: 385, startPoint y: 440, endPoint x: 499, endPoint y: 442, distance: 113.8
click at [385, 439] on p "Ajouter un commentaire ﻿" at bounding box center [364, 436] width 554 height 16
click at [648, 438] on icon "button" at bounding box center [654, 434] width 13 height 13
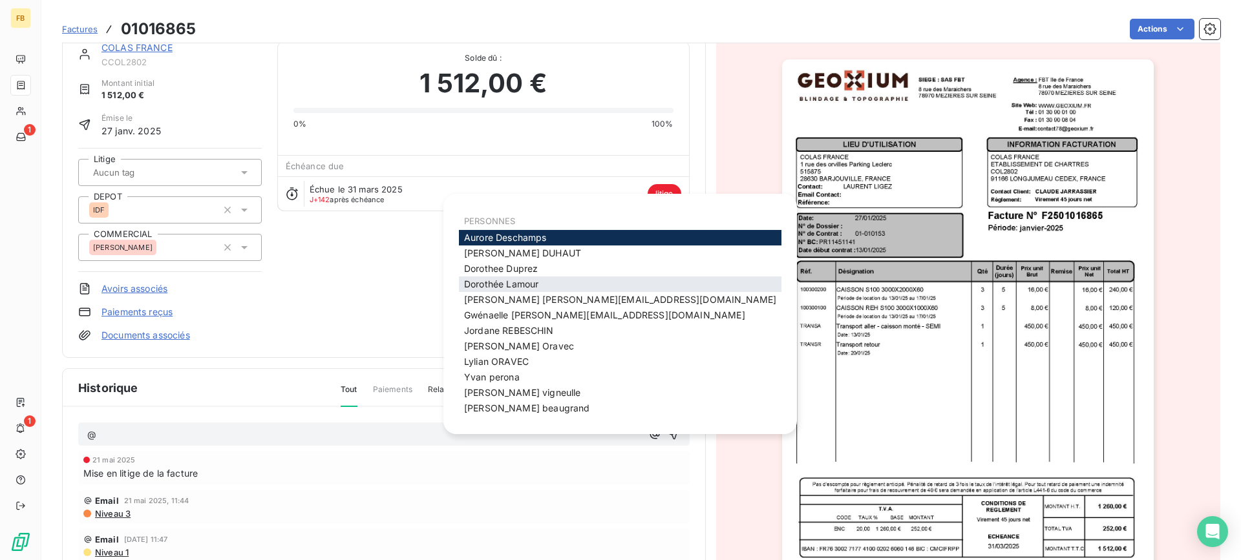
click at [551, 277] on div "[PERSON_NAME]" at bounding box center [620, 285] width 322 height 16
click at [551, 280] on div "[PERSON_NAME]" at bounding box center [620, 285] width 322 height 16
click at [551, 284] on div "[PERSON_NAME]" at bounding box center [620, 285] width 322 height 16
click at [547, 277] on div "[PERSON_NAME]" at bounding box center [620, 285] width 322 height 16
click at [550, 283] on div "[PERSON_NAME]" at bounding box center [620, 285] width 322 height 16
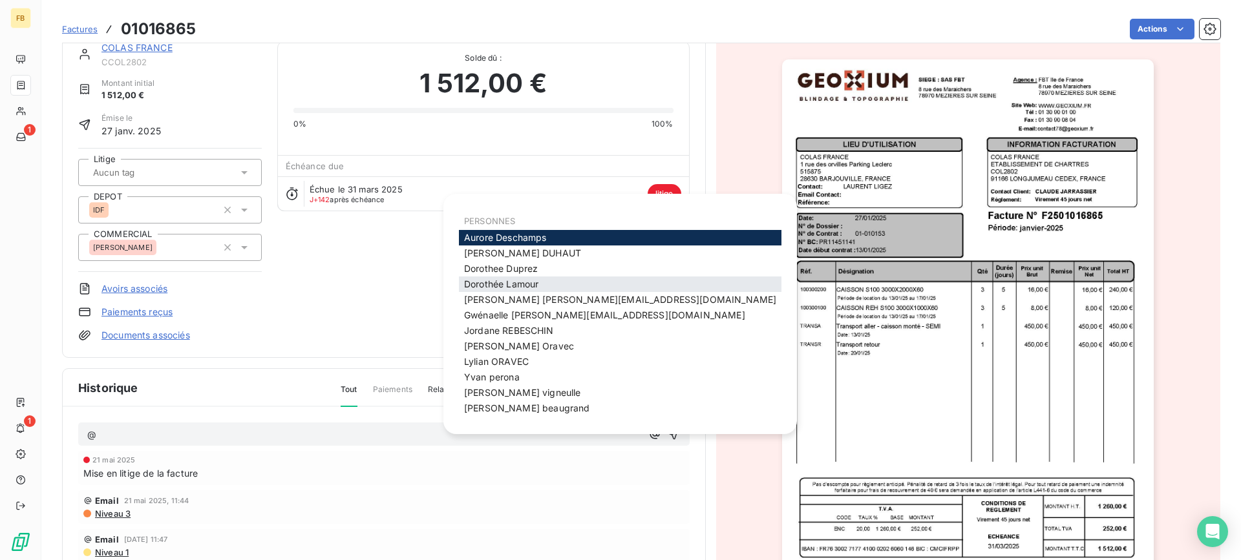
click at [533, 286] on span "[PERSON_NAME]" at bounding box center [501, 284] width 74 height 11
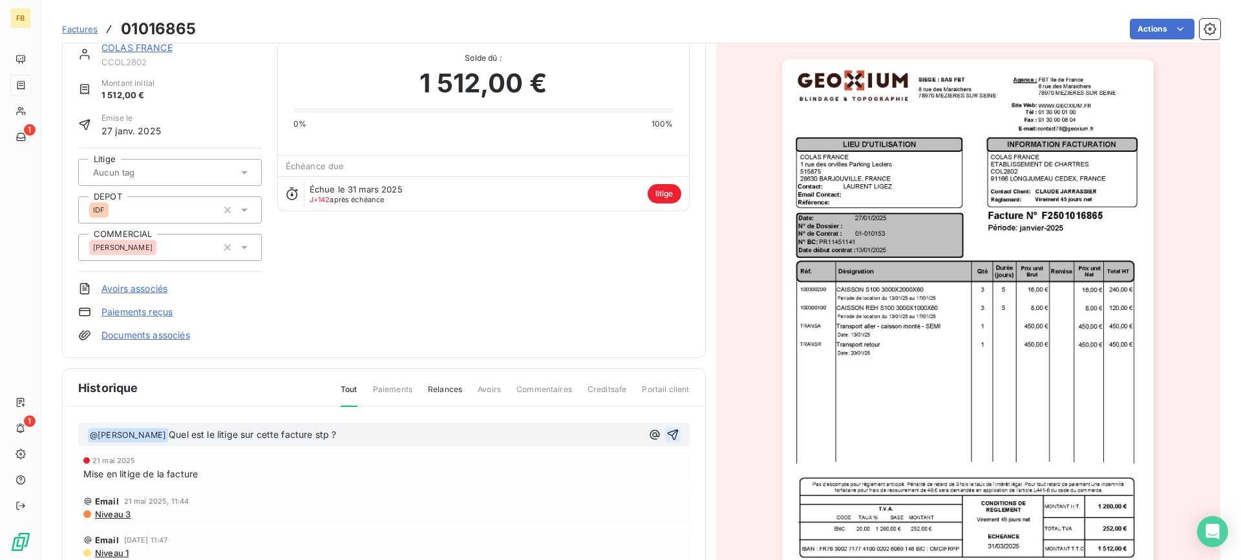
click at [666, 434] on icon "button" at bounding box center [672, 434] width 13 height 13
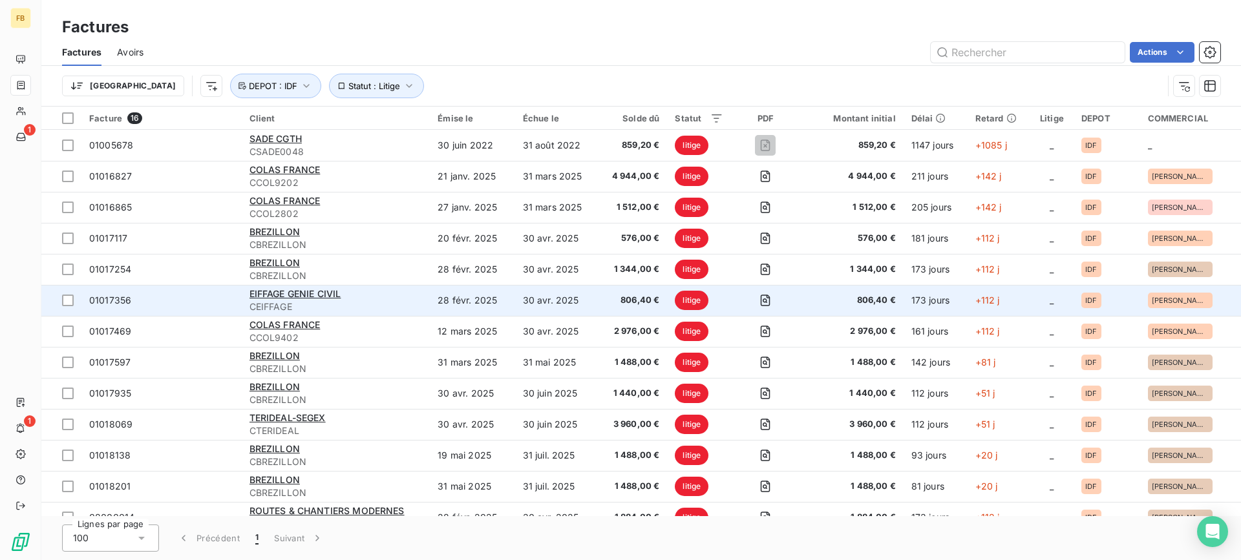
scroll to position [65, 0]
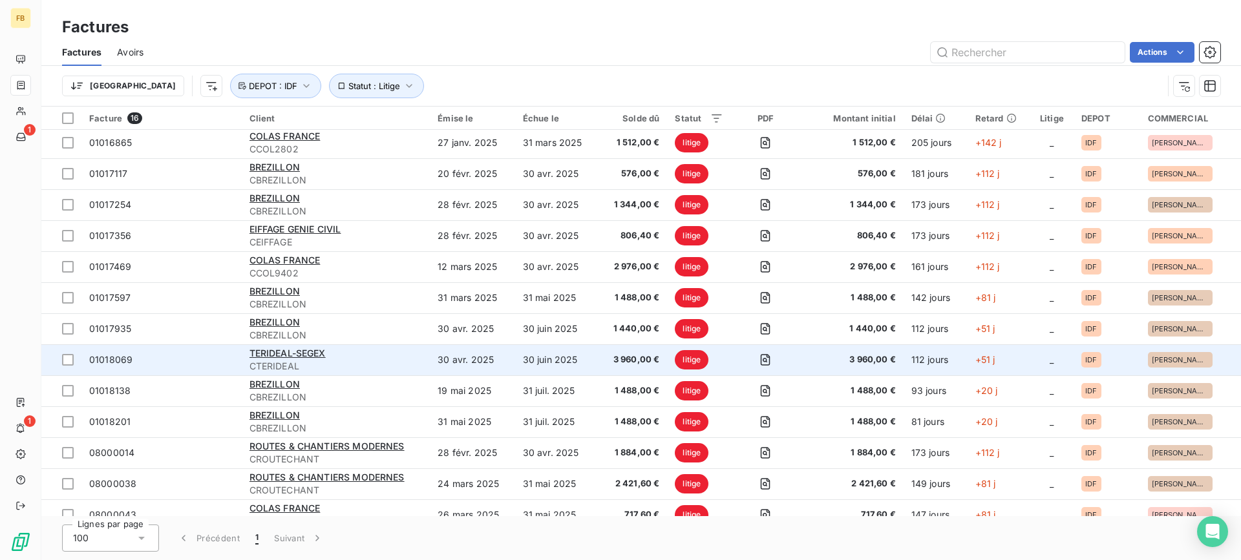
click at [479, 361] on td "30 avr. 2025" at bounding box center [472, 359] width 85 height 31
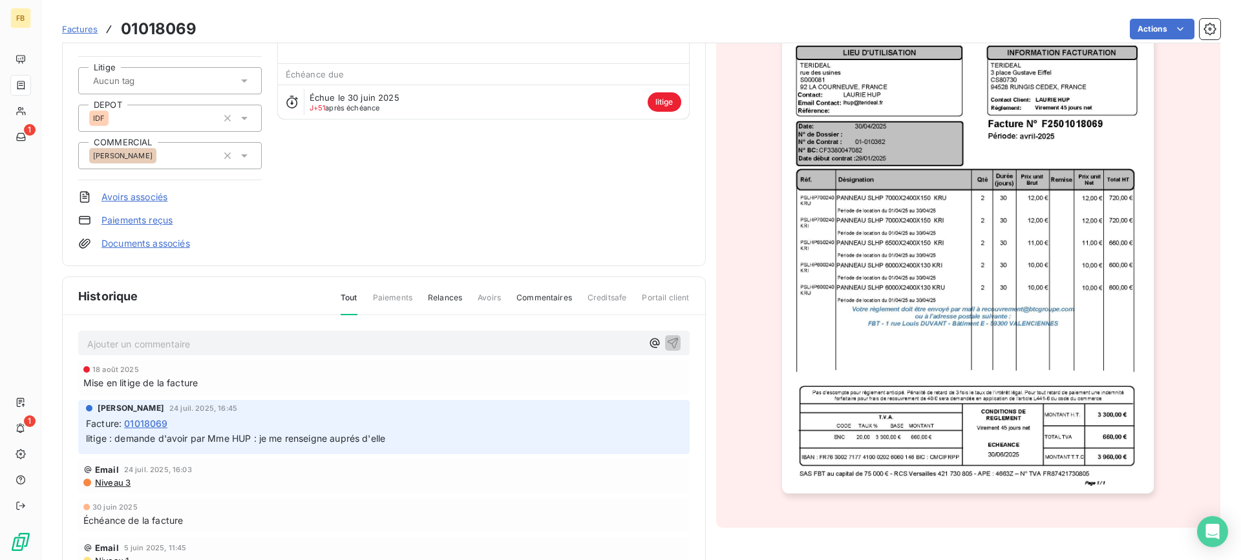
scroll to position [131, 0]
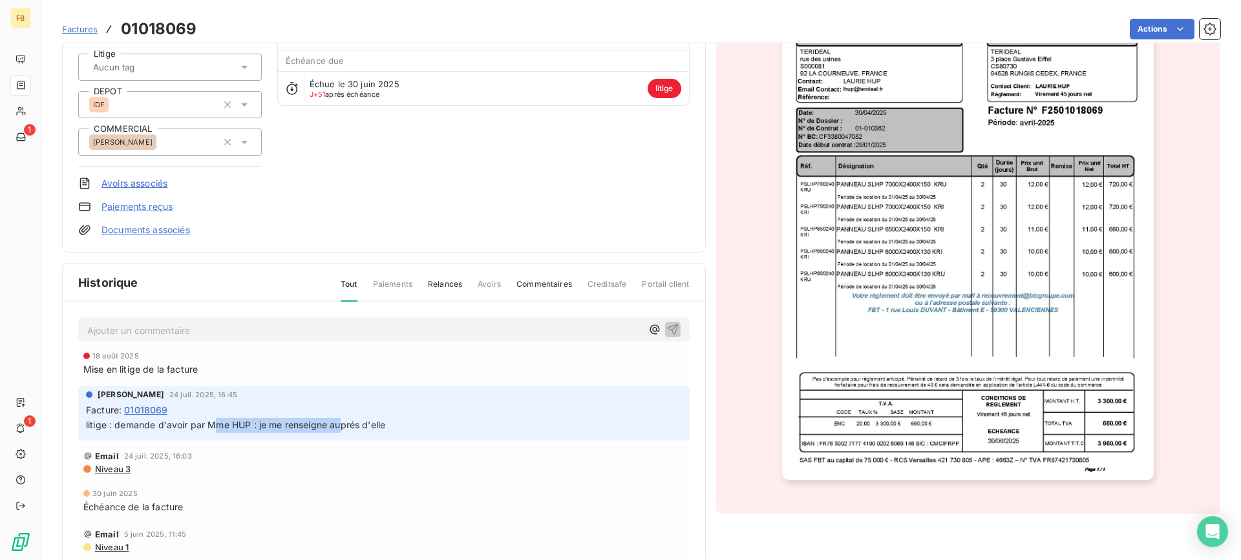
drag, startPoint x: 213, startPoint y: 423, endPoint x: 342, endPoint y: 423, distance: 128.6
click at [342, 423] on span "litige : demande d'avoir par Mme HUP : je me renseigne auprés d'elle" at bounding box center [235, 424] width 299 height 11
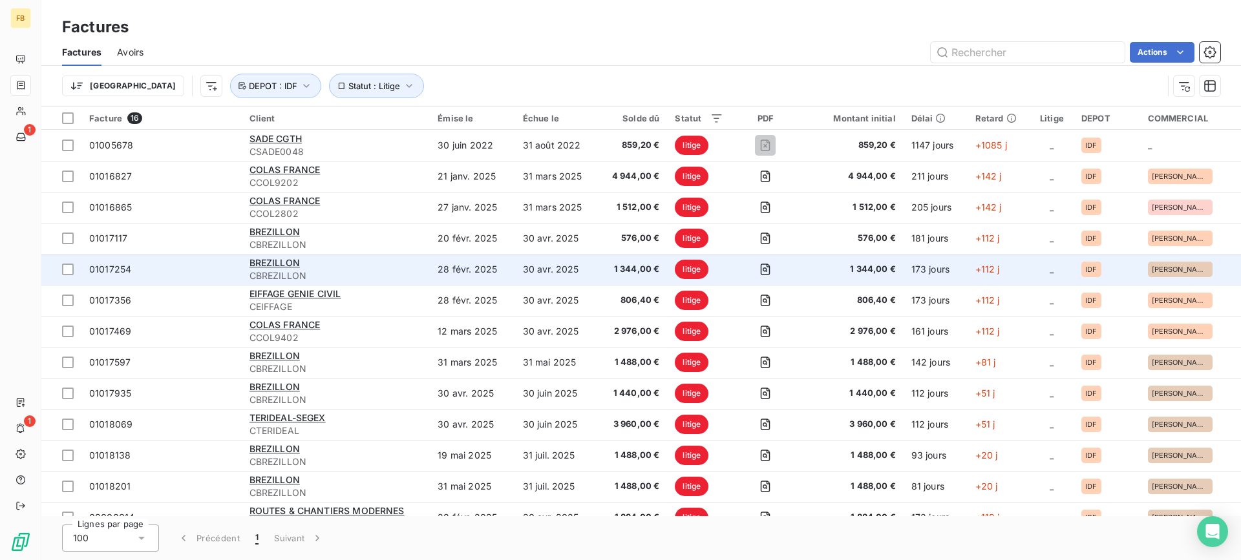
scroll to position [111, 0]
